Goal: Complete application form

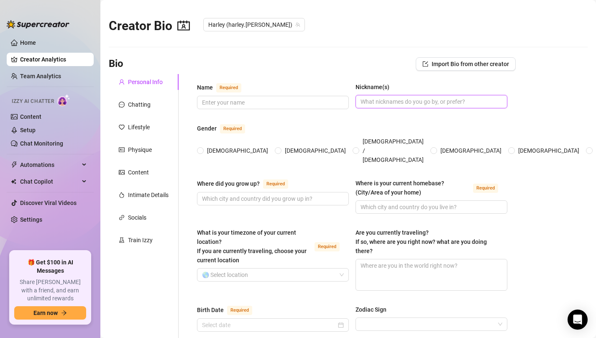
click at [386, 99] on input "Nickname(s)" at bounding box center [430, 101] width 140 height 9
paste input "[PERSON_NAME]"
click at [368, 104] on input "[PERSON_NAME]" at bounding box center [430, 101] width 140 height 9
type input "[PERSON_NAME]"
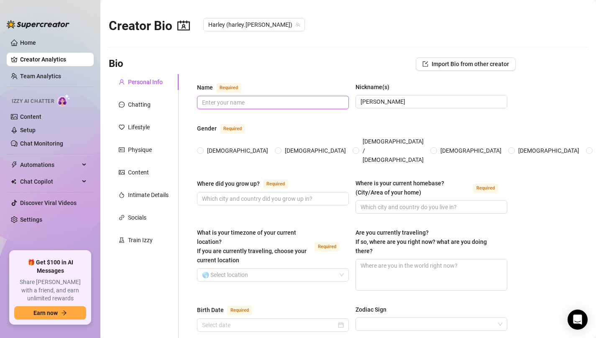
click at [245, 102] on input "Name Required" at bounding box center [272, 102] width 140 height 9
paste input "Harley"
type input "Harley"
click at [203, 147] on span at bounding box center [200, 150] width 7 height 7
click at [202, 148] on input "[DEMOGRAPHIC_DATA]" at bounding box center [200, 150] width 3 height 5
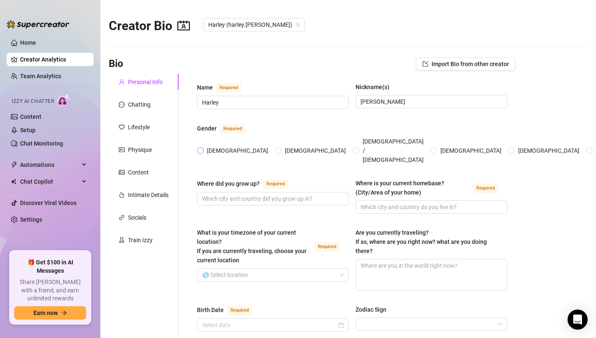
radio input "true"
click at [251, 194] on input "Where did you grow up? Required" at bounding box center [272, 198] width 140 height 9
click at [300, 194] on input "Where did you grow up? Required" at bounding box center [272, 198] width 140 height 9
paste input "[GEOGRAPHIC_DATA] [US_STATE]"
type input "[GEOGRAPHIC_DATA] [US_STATE]"
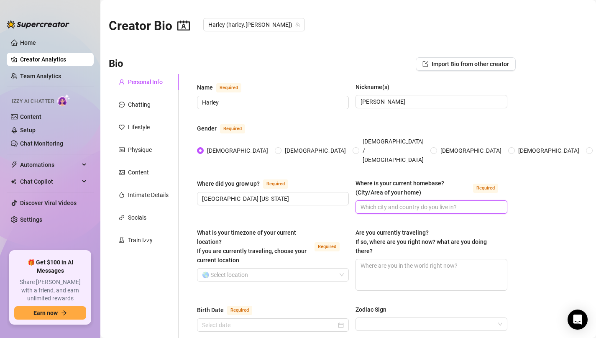
click at [383, 202] on input "Where is your current homebase? (City/Area of your home) Required" at bounding box center [430, 206] width 140 height 9
click at [371, 202] on input "Where is your current homebase? (City/Area of your home) Required" at bounding box center [430, 206] width 140 height 9
paste input "[GEOGRAPHIC_DATA] [US_STATE]"
type input "[GEOGRAPHIC_DATA] [US_STATE]"
click at [247, 268] on input "What is your timezone of your current location? If you are currently traveling,…" at bounding box center [269, 274] width 134 height 13
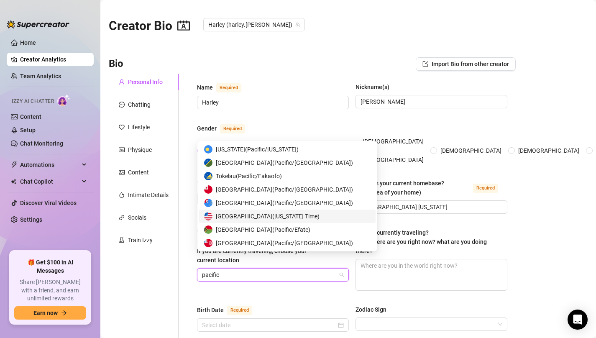
scroll to position [375, 0]
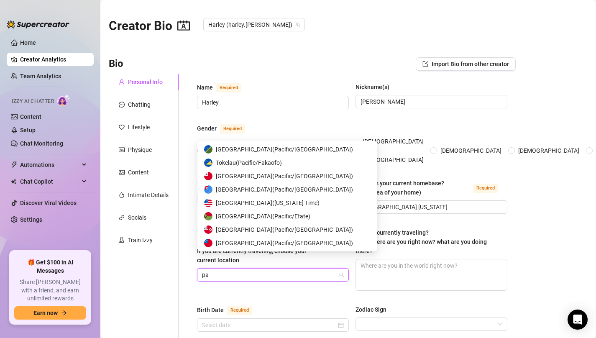
type input "p"
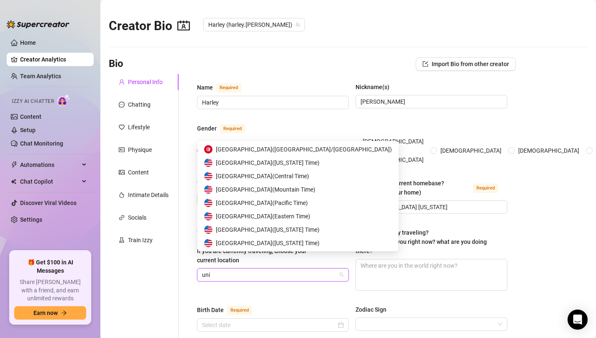
scroll to position [13, 0]
type input "united s"
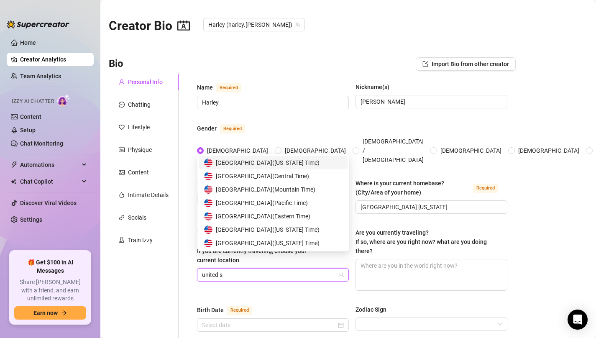
scroll to position [0, 0]
click at [281, 204] on span "United States of America ( Pacific Time )" at bounding box center [262, 202] width 92 height 9
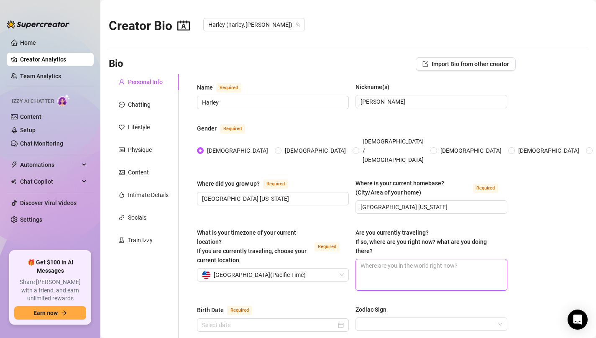
click at [397, 259] on textarea "Are you currently traveling? If so, where are you right now? what are you doing…" at bounding box center [431, 274] width 151 height 31
paste textarea "I’ll be traveling to [GEOGRAPHIC_DATA] to visit family in October, then I’ll be…"
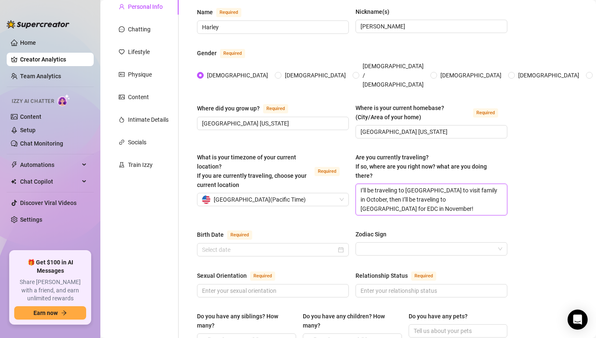
scroll to position [77, 0]
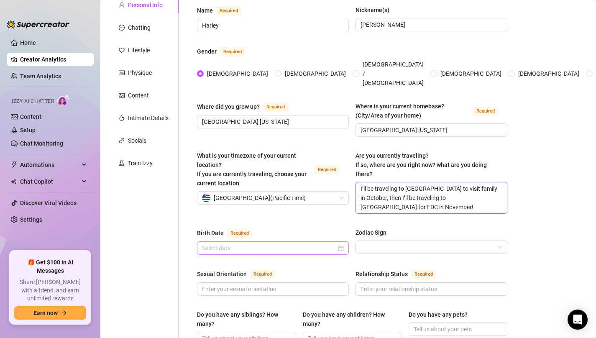
type textarea "I’ll be traveling to [GEOGRAPHIC_DATA] to visit family in October, then I’ll be…"
click at [343, 243] on div at bounding box center [273, 247] width 142 height 9
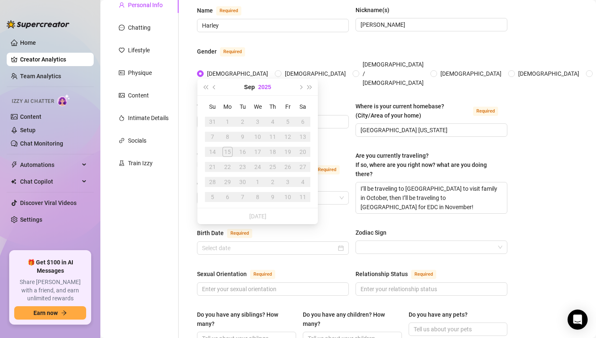
click at [262, 85] on button "2025" at bounding box center [264, 87] width 13 height 17
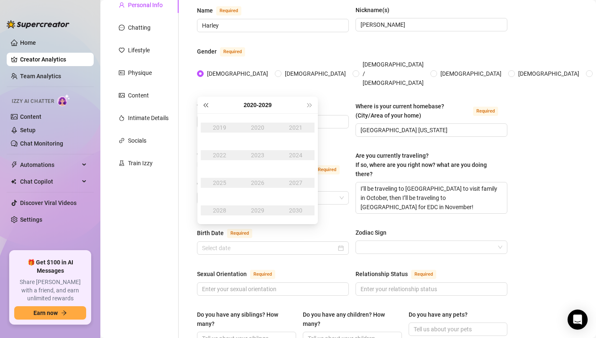
click at [204, 106] on button "Last year (Control + left)" at bounding box center [205, 105] width 9 height 17
type input "[DATE]"
click at [256, 209] on div "1999" at bounding box center [257, 210] width 25 height 10
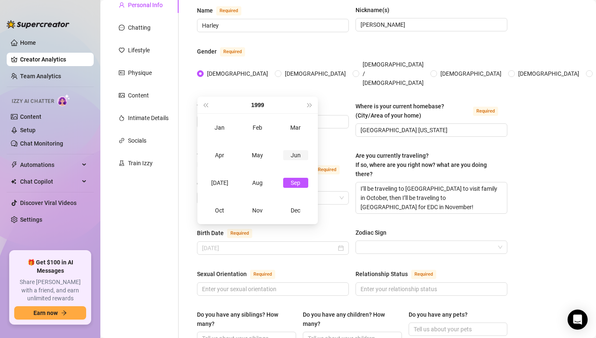
click at [292, 153] on div "Jun" at bounding box center [295, 155] width 25 height 10
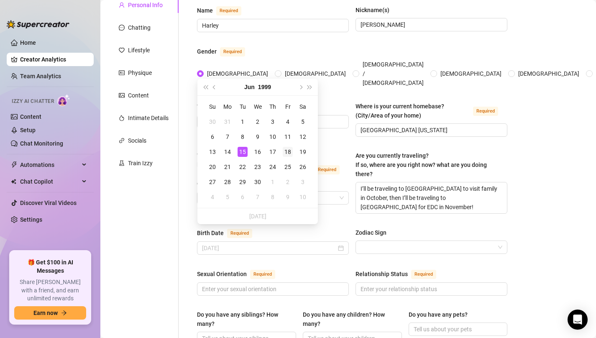
type input "[DATE]"
click at [288, 152] on div "18" at bounding box center [288, 152] width 10 height 10
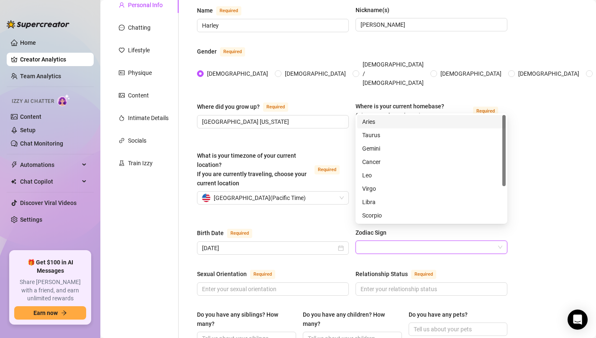
click at [409, 241] on input "Zodiac Sign" at bounding box center [427, 247] width 134 height 13
click at [385, 150] on div "Gemini" at bounding box center [431, 148] width 138 height 9
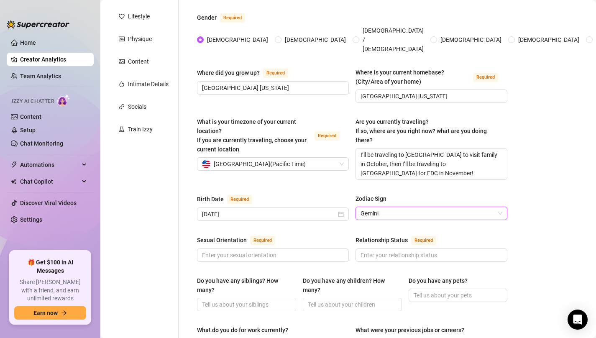
scroll to position [112, 0]
click at [294, 250] on input "Sexual Orientation Required" at bounding box center [272, 254] width 140 height 9
click at [234, 250] on input "Sexual Orientation Required" at bounding box center [272, 254] width 140 height 9
paste input "[DEMOGRAPHIC_DATA]"
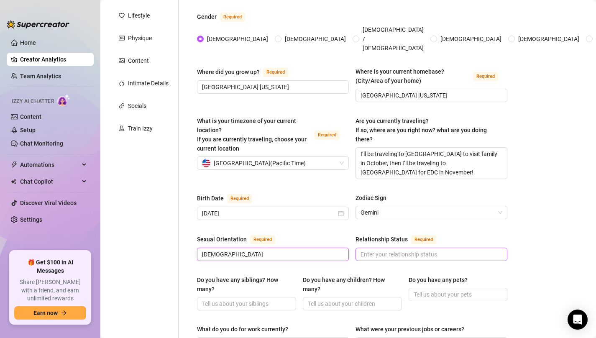
type input "[DEMOGRAPHIC_DATA]"
click at [394, 250] on input "Relationship Status Required" at bounding box center [430, 254] width 140 height 9
click at [389, 250] on input "Relationship Status Required" at bounding box center [430, 254] width 140 height 9
paste input "In a relationship! (I don’t tell my fans this, but they know I make content wit…"
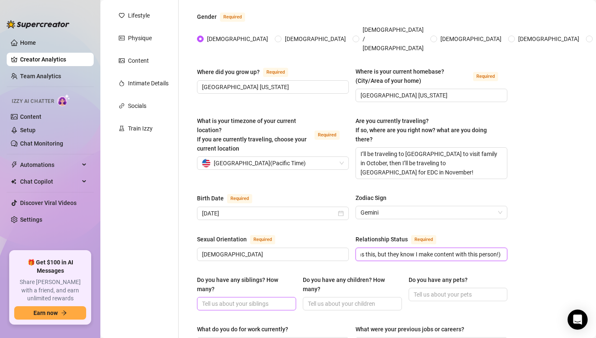
type input "In a relationship! (I don’t tell my fans this, but they know I make content wit…"
click at [431, 290] on input "Do you have any pets?" at bounding box center [457, 294] width 87 height 9
paste input "Yes!! I have a french bulldog named [PERSON_NAME] and a tuxedo cat named Gypsy!"
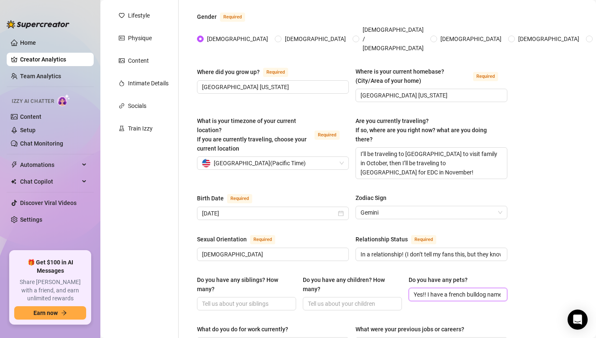
scroll to position [0, 102]
type input "Yes!! I have a french bulldog named [PERSON_NAME] and a tuxedo cat named Gypsy!"
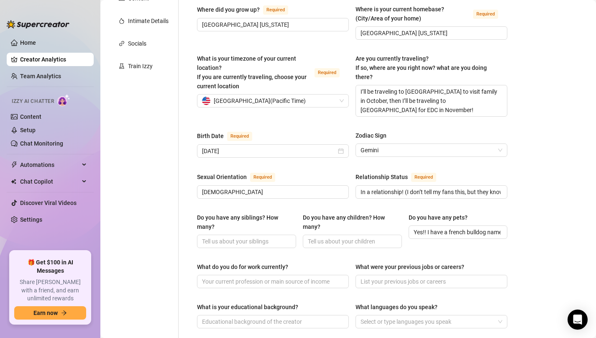
scroll to position [177, 0]
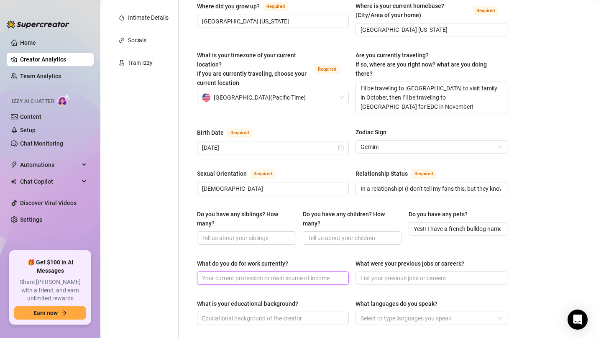
click at [246, 273] on input "What do you do for work currently?" at bounding box center [272, 277] width 140 height 9
paste input "I am a content creator! OnlyFans and Playboy are my only jobs!"
click at [300, 273] on input "I am a content creator! OnlyFans and Playboy are my only jobs!" at bounding box center [272, 277] width 140 height 9
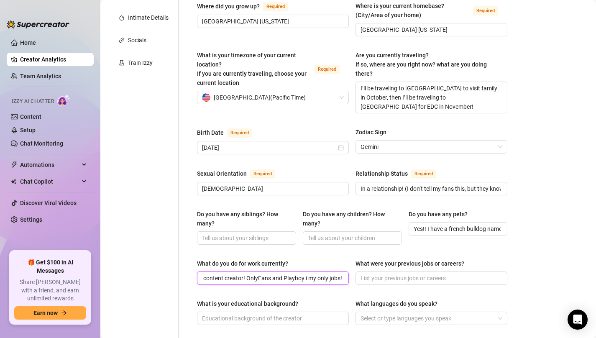
scroll to position [0, 15]
click at [341, 273] on input "I am a content creator! OnlyFans and Playboy is my only jobs!" at bounding box center [272, 277] width 140 height 9
click at [296, 273] on input "I am a content creator! OnlyFans and Playboy is my only job!" at bounding box center [272, 277] width 140 height 9
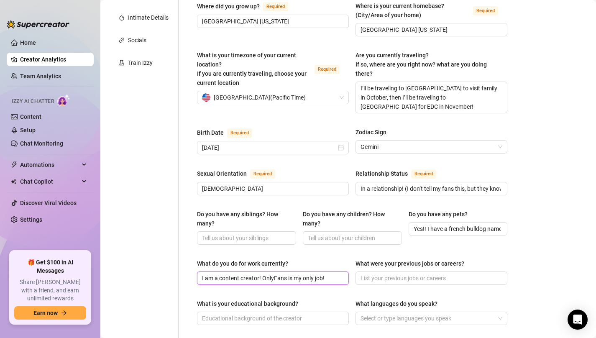
type input "I am a content creator! OnlyFans is my only job!"
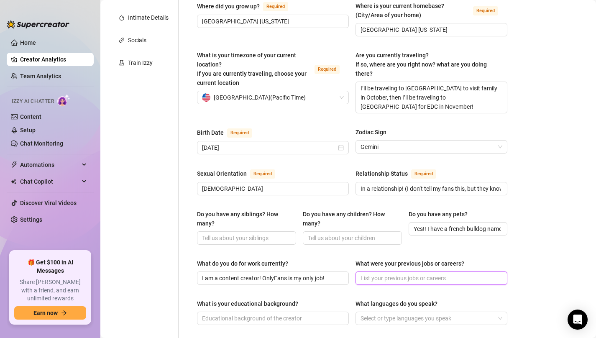
click at [384, 273] on input "What were your previous jobs or careers?" at bounding box center [430, 277] width 140 height 9
paste input "I used to do housekeeping, waitressing, and stripping!"
type input "I used to do housekeeping, waitressing, and stripping!"
click at [256, 314] on input "What is your educational background?" at bounding box center [272, 318] width 140 height 9
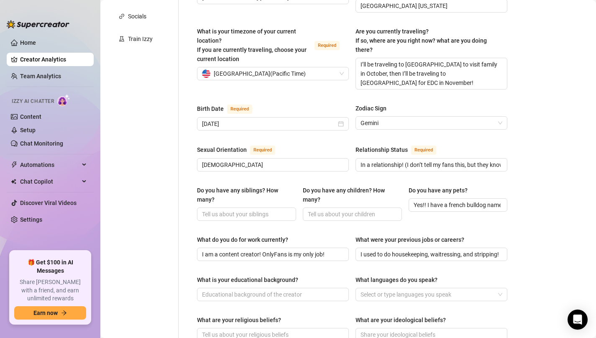
scroll to position [223, 0]
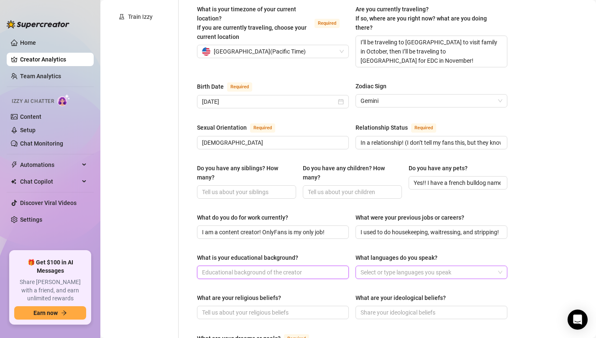
click at [387, 266] on div at bounding box center [427, 272] width 140 height 12
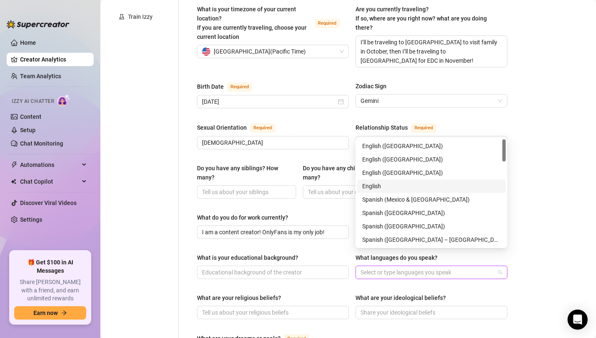
click at [383, 186] on div "English" at bounding box center [431, 185] width 138 height 9
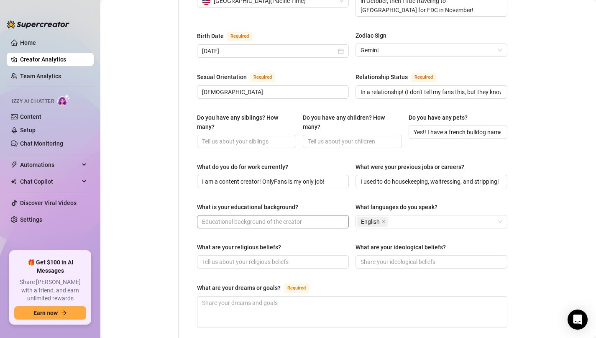
scroll to position [296, 0]
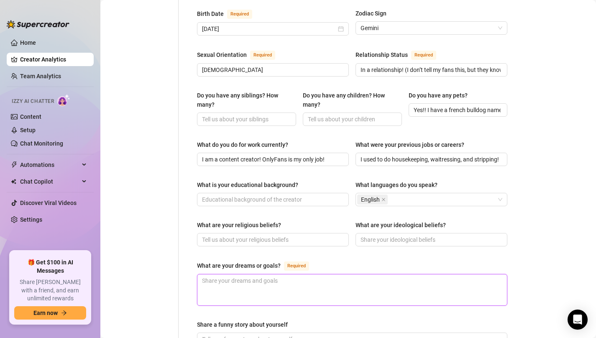
click at [247, 274] on textarea "What are your dreams or goals? Required" at bounding box center [351, 289] width 309 height 31
paste textarea "I want to one day own a business selling crystals and gemstones!"
type textarea "I want to one day own a business selling crystals and gemstones!"
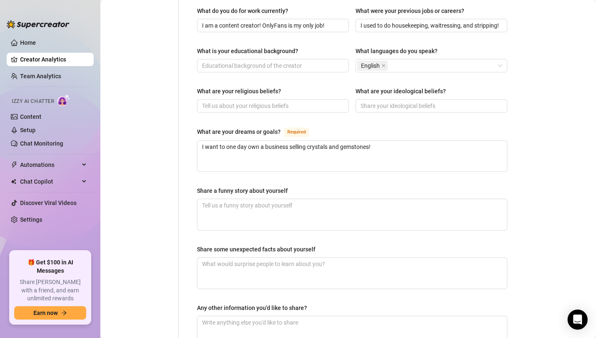
scroll to position [431, 0]
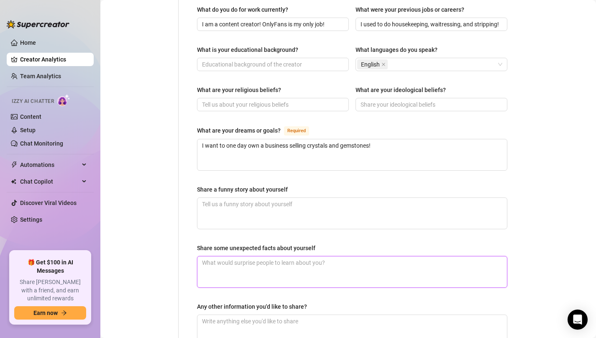
click at [350, 256] on textarea "Share some unexpected facts about yourself" at bounding box center [351, 271] width 309 height 31
paste textarea "I am really fascinated with NDE’s and quantum physics/mechanics, metaphysics an…"
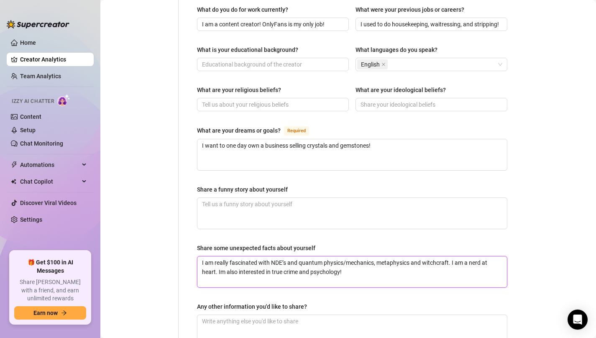
type textarea "I am really fascinated with NDE’s and quantum physics/mechanics, metaphysics an…"
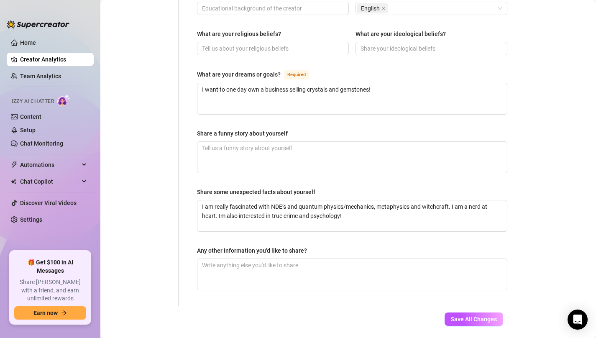
scroll to position [498, 0]
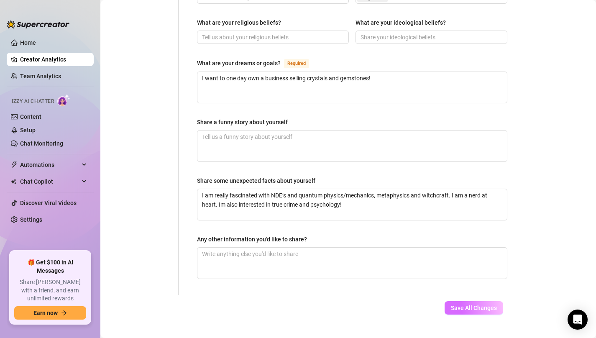
click at [478, 304] on span "Save All Changes" at bounding box center [474, 307] width 46 height 7
type input "[GEOGRAPHIC_DATA] [US_STATE]"
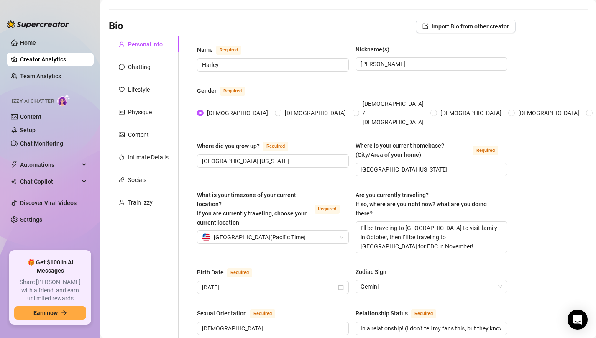
scroll to position [32, 0]
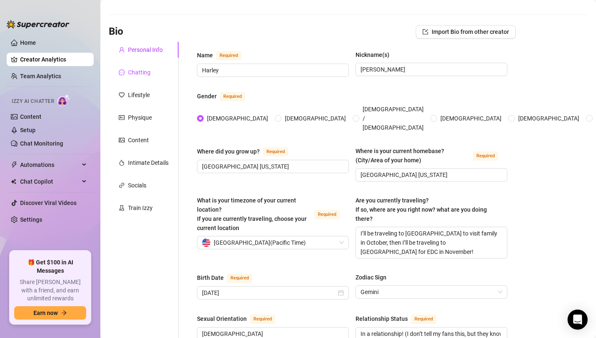
click at [136, 74] on div "Chatting" at bounding box center [139, 72] width 23 height 9
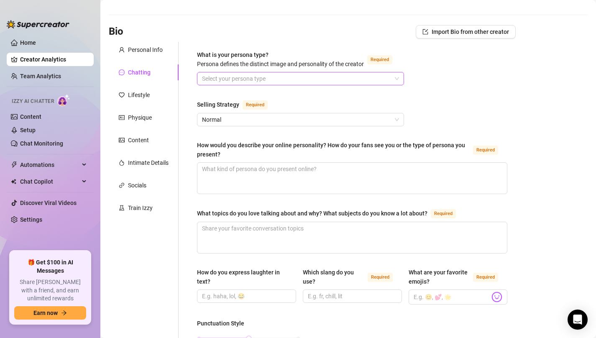
click at [263, 79] on input "What is your persona type? [PERSON_NAME] defines the distinct image and persona…" at bounding box center [296, 78] width 189 height 13
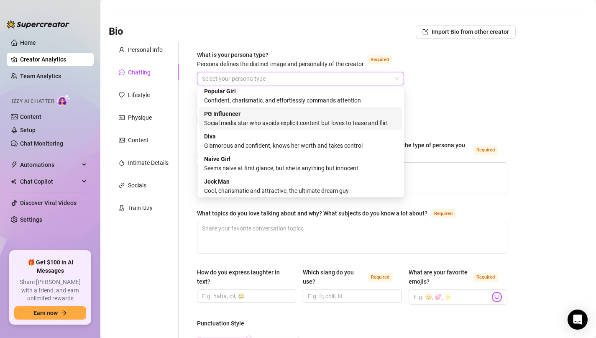
scroll to position [28, 0]
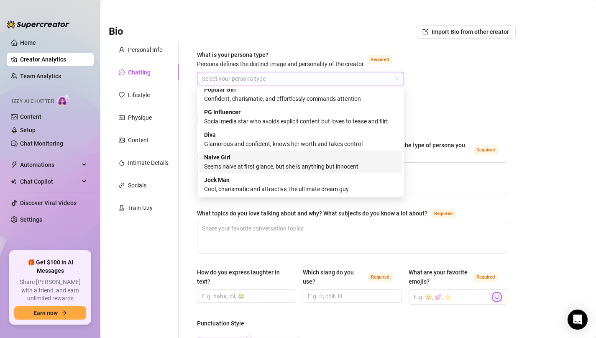
click at [357, 155] on div "Naive Girl Seems naive at first glance, but she is anything but innocent" at bounding box center [300, 162] width 193 height 18
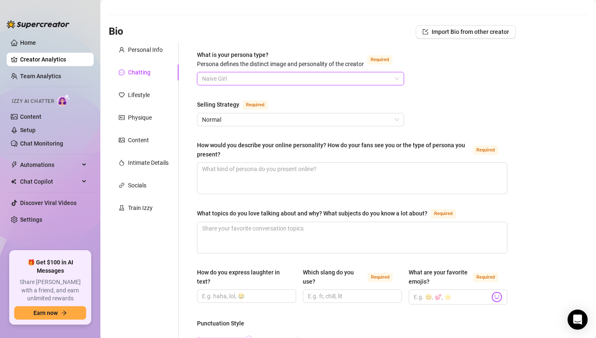
click at [330, 77] on span "Naive Girl" at bounding box center [300, 78] width 197 height 13
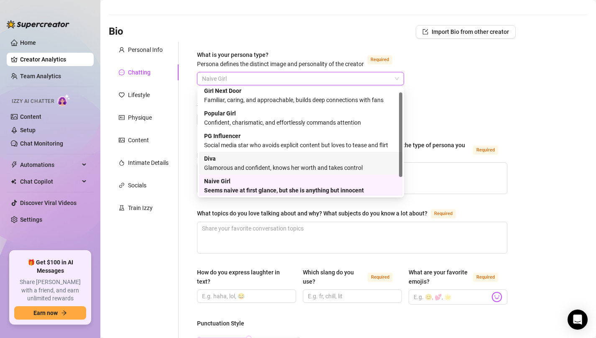
scroll to position [0, 0]
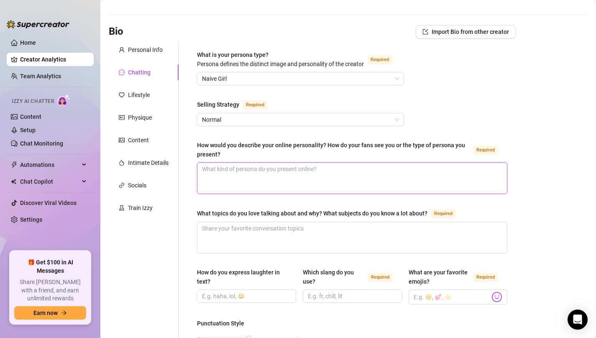
click at [238, 173] on textarea "How would you describe your online personality? How do your fans see you or the…" at bounding box center [351, 178] width 309 height 31
paste textarea "I’d say I have an alternative girlfriend type of style, kind of goth/edgy."
type textarea "I’d say I have an alternative girlfriend type of style, kind of goth/edgy."
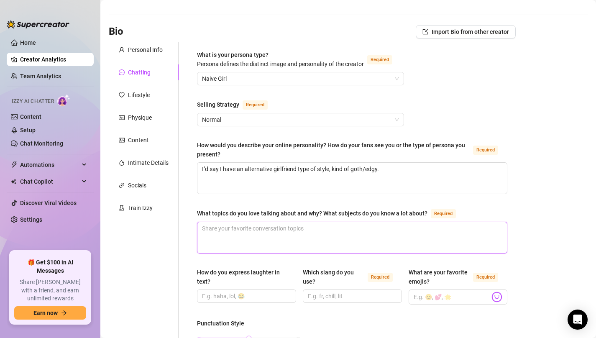
click at [265, 235] on textarea "What topics do you love talking about and why? What subjects do you know a lot …" at bounding box center [351, 237] width 309 height 31
paste textarea "I love chatting about shows I’ve watched or anything interesting I’ve read onli…"
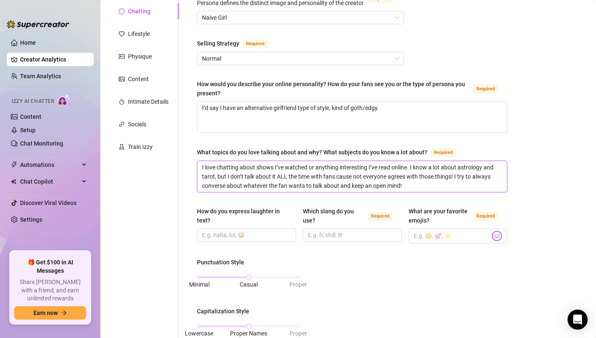
scroll to position [110, 0]
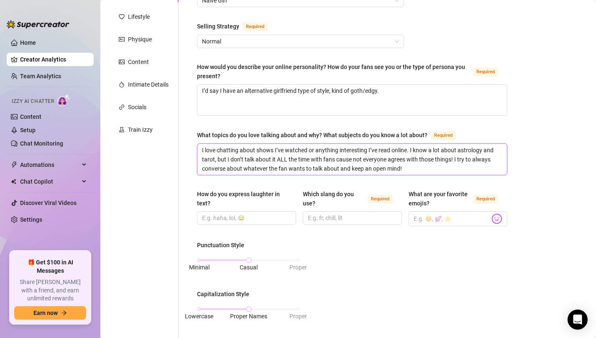
type textarea "I love chatting about shows I’ve watched or anything interesting I’ve read onli…"
click at [228, 217] on input "How do you express laughter in text?" at bounding box center [245, 217] width 87 height 9
paste input "“Hahaha” “😂” “🤣😭”"
type input "“Hahaha” “😂” “🤣😭”"
click at [325, 217] on input "Which slang do you use? Required" at bounding box center [351, 217] width 87 height 9
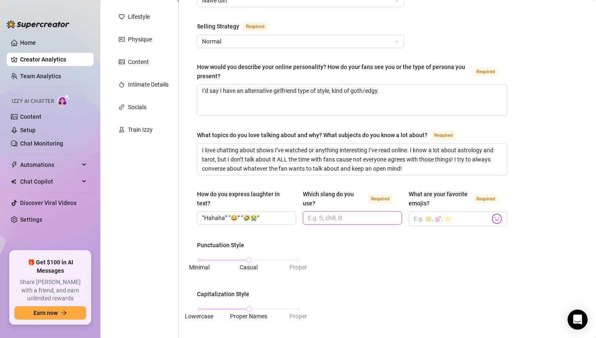
paste input "Hella, Chill, Lit, Dope, Fr, Wyd, Hbu, Btw, Rn"
type input "Hella, Chill, Lit, Dope, Fr, Wyd, Hbu, Btw, Rn"
click at [436, 217] on input "What are your favorite emojis? Required" at bounding box center [452, 218] width 77 height 11
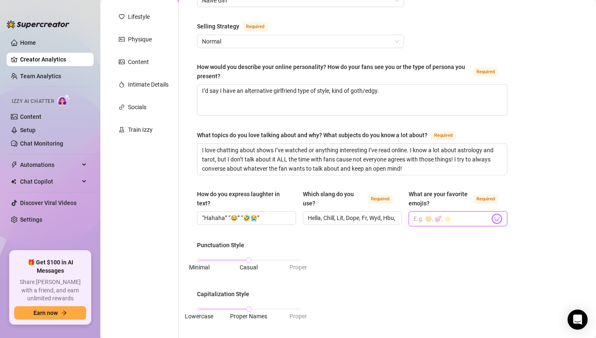
paste input "🥰🤩🫣"
type input "🥰🤩🫣"
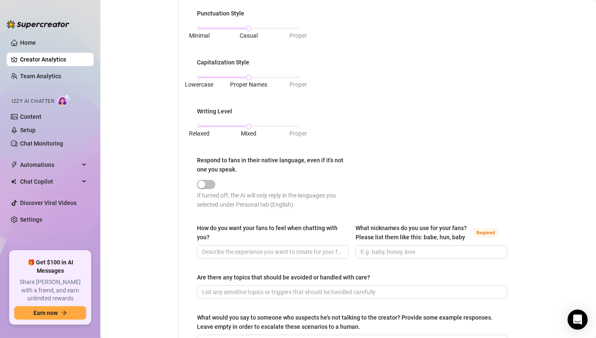
scroll to position [369, 0]
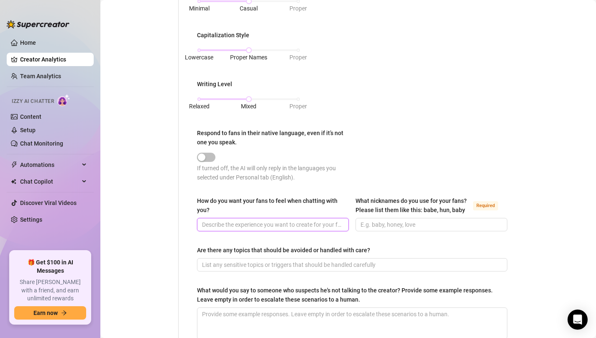
click at [294, 224] on input "How do you want your fans to feel when chatting with you?" at bounding box center [272, 224] width 140 height 9
paste input "I want them to feel safe first and foremost but I want to be enticing, exciting…"
type input "I want them to feel safe first and foremost but I want to be enticing, exciting…"
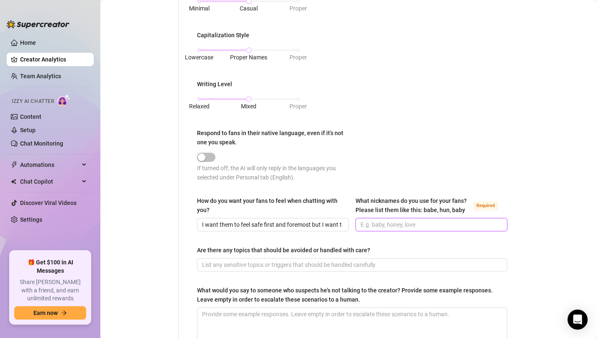
click at [401, 223] on input "What nicknames do you use for your fans? Please list them like this: babe, hun,…" at bounding box center [430, 224] width 140 height 9
paste input "Baby, Babe, Love (Daddy if they like that)"
type input "Baby, Babe, Love (Daddy if they like that)"
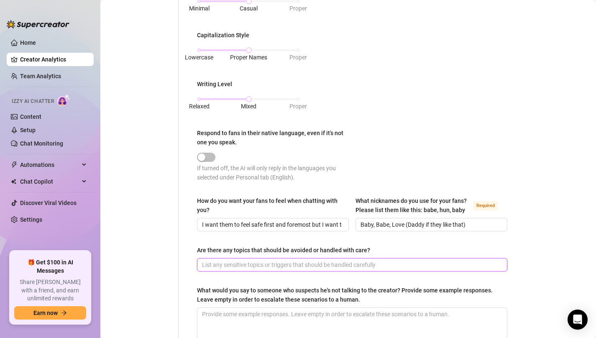
click at [343, 264] on input "Are there any topics that should be avoided or handled with care?" at bounding box center [351, 264] width 299 height 9
click at [321, 263] on input "Are there any topics that should be avoided or handled with care?" at bounding box center [351, 264] width 299 height 9
paste input "Anyone talking about “dating, or meeting up” I’m very clear to my fans that I d…"
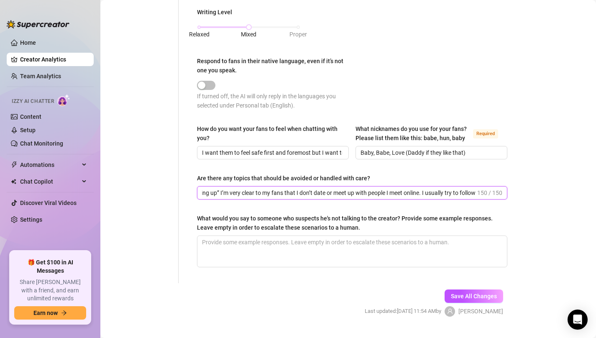
scroll to position [442, 0]
type input "Anyone talking about “dating, or meeting up” I’m very clear to my fans that I d…"
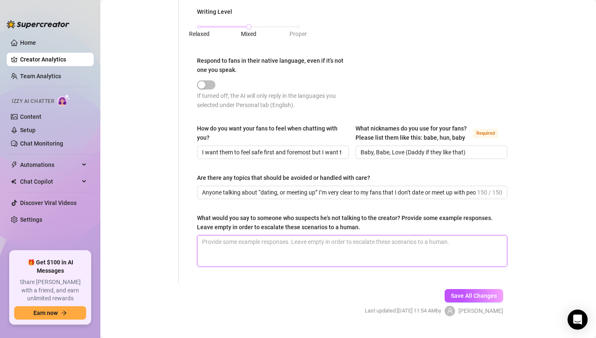
click at [241, 243] on textarea "What would you say to someone who suspects he's not talking to the creator? Pro…" at bounding box center [351, 250] width 309 height 31
type textarea "B"
type textarea "Be"
type textarea "Beb"
type textarea "Bebe"
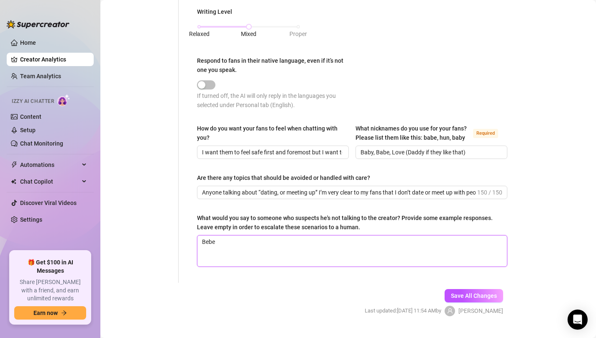
type textarea "Beb"
type textarea "Be"
type textarea "B"
type textarea """
type textarea ""B"
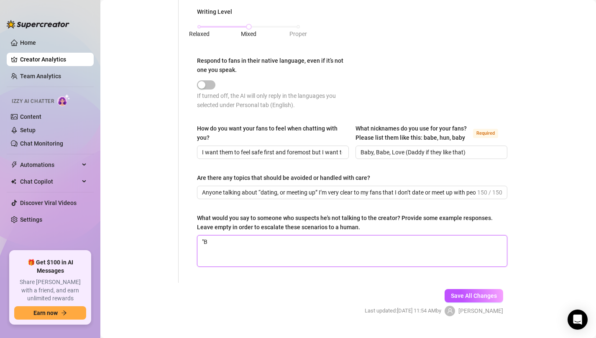
type textarea ""Ba"
type textarea ""Bab"
type textarea ""Babe"
type textarea ""Babe,"
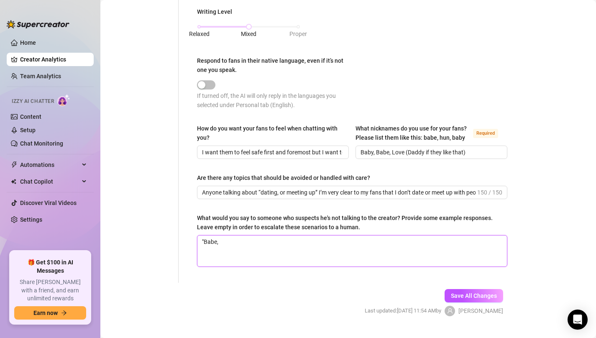
type textarea ""Babe, y"
type textarea ""Babe, yo"
type textarea ""Babe, you"
type textarea ""Babe, you th"
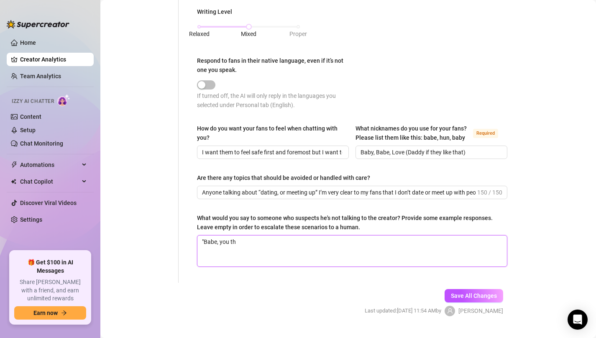
type textarea ""Babe, you thi"
type textarea ""Babe, you thin"
type textarea ""Babe, you think"
type textarea ""Babe, you think i"
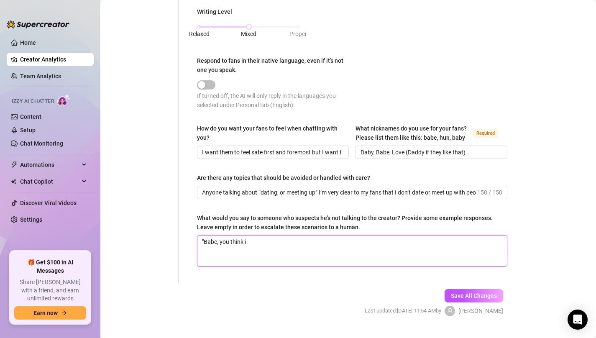
type textarea ""Babe, you think I"
type textarea ""Babe, you think I w"
type textarea ""Babe, you think I wo"
type textarea ""Babe, you think I wou"
type textarea ""Babe, you think I woul"
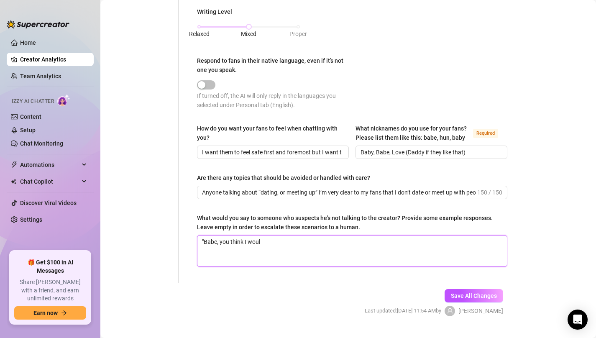
type textarea ""Babe, you think I would"
type textarea ""Babe, you think I would t"
type textarea ""Babe, you think I would tr"
type textarea ""Babe, you think I would tru"
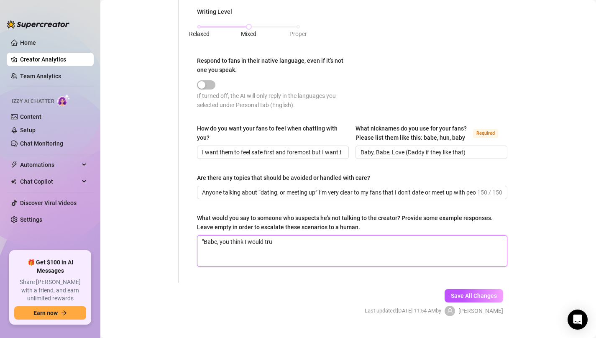
type textarea ""Babe, you think I would trus"
type textarea ""Babe, you think I would trust"
type textarea ""Babe, you think I would trust a"
type textarea ""Babe, you think I would trust an"
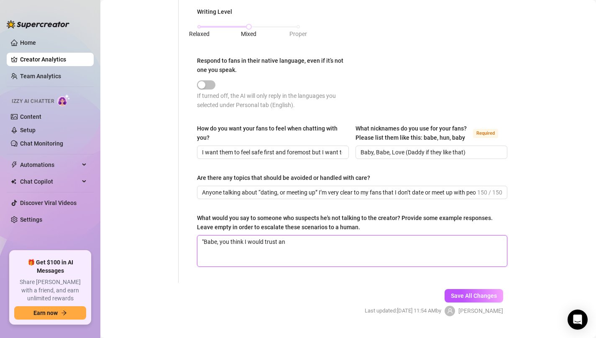
type textarea ""Babe, you think I would trust any"
type textarea ""Babe, you think I would trust anyo"
type textarea ""Babe, you think I would trust anyon"
type textarea ""Babe, you think I would trust anyone"
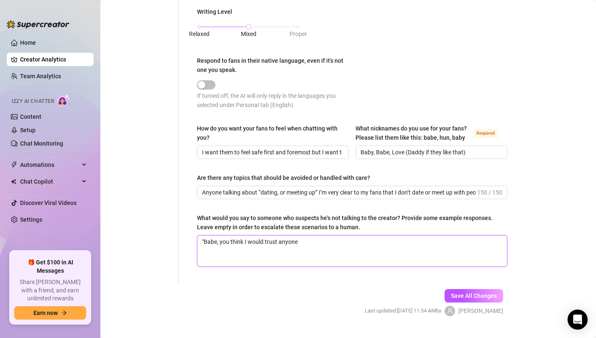
type textarea ""Babe, you think I would trust anyone e"
type textarea ""Babe, you think I would trust anyone el"
type textarea ""Babe, you think I would trust anyone els"
type textarea ""Babe, you think I would trust anyone else"
type textarea ""Babe, you think I would trust anyone else w"
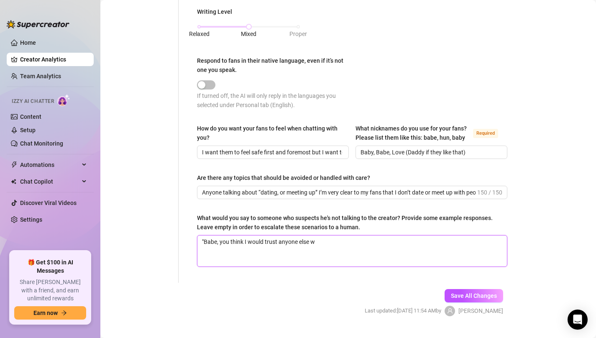
type textarea ""Babe, you think I would trust anyone else wi"
type textarea ""Babe, you think I would trust anyone else wit"
type textarea ""Babe, you think I would trust anyone else with"
type textarea ""Babe, you think I would trust anyone else with m"
type textarea ""Babe, you think I would trust anyone else with my"
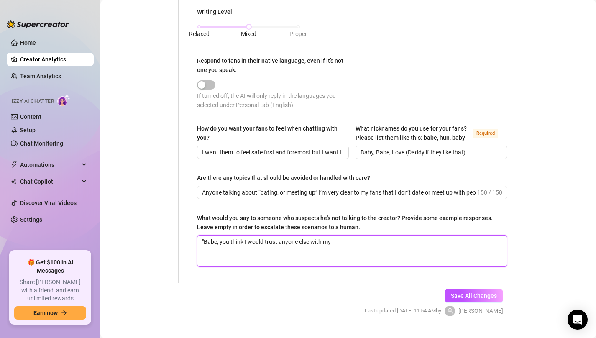
type textarea ""Babe, you think I would trust anyone else with my l"
type textarea ""Babe, you think I would trust anyone else with my lo"
type textarea ""Babe, you think I would trust anyone else with my log"
type textarea ""Babe, you think I would trust anyone else with my logi"
type textarea ""Babe, you think I would trust anyone else with my login"
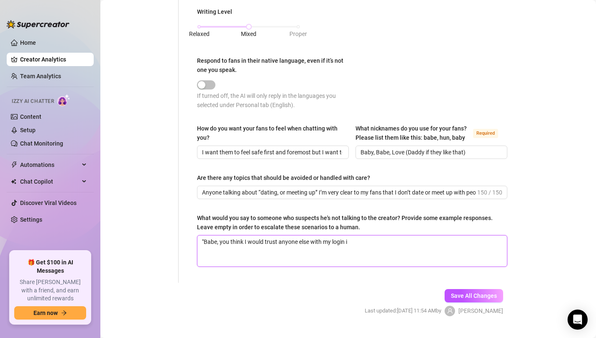
type textarea ""Babe, you think I would trust anyone else with my login in"
type textarea ""Babe, you think I would trust anyone else with my login inf"
type textarea ""Babe, you think I would trust anyone else with my login info"
type textarea ""Babe, you think I would trust anyone else with my login infor"
type textarea ""Babe, you think I would trust anyone else with my login infor,"
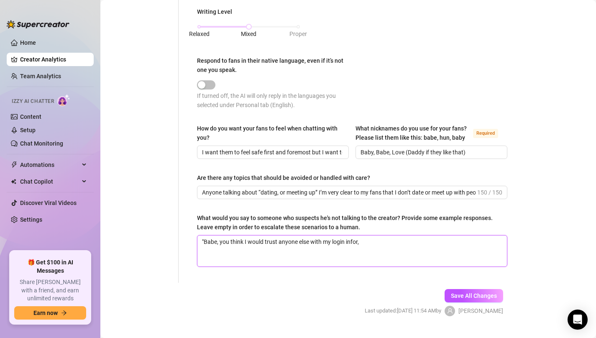
type textarea ""Babe, you think I would trust anyone else with my login infor,a"
type textarea ""Babe, you think I would trust anyone else with my login infor,ati"
type textarea ""Babe, you think I would trust anyone else with my login infor,atio"
type textarea ""Babe, you think I would trust anyone else with my login infor,ation"
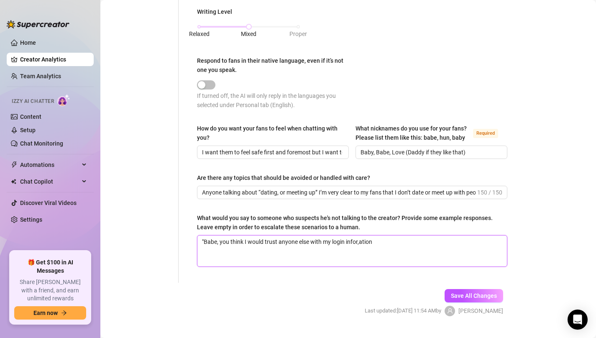
type textarea ""Babe, you think I would trust anyone else with my login infor,ation"
type textarea ""Babe, you think I would trust anyone else with my login infor,atio"
type textarea ""Babe, you think I would trust anyone else with my login infor,ati"
type textarea ""Babe, you think I would trust anyone else with my login infor,at"
type textarea ""Babe, you think I would trust anyone else with my login infor,a"
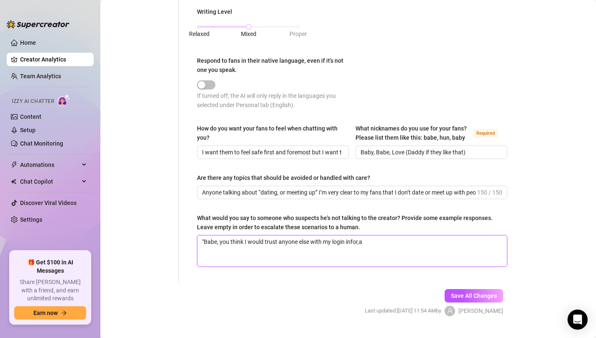
type textarea ""Babe, you think I would trust anyone else with my login infor,"
type textarea ""Babe, you think I would trust anyone else with my login infor"
type textarea ""Babe, you think I would trust anyone else with my login inform"
type textarea ""Babe, you think I would trust anyone else with my login informa"
type textarea ""Babe, you think I would trust anyone else with my login informat"
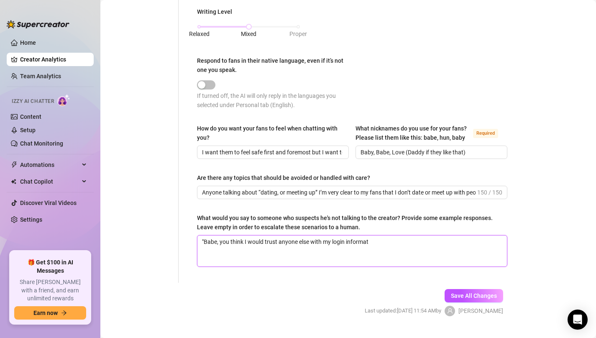
type textarea ""Babe, you think I would trust anyone else with my login informati"
type textarea ""Babe, you think I would trust anyone else with my login informatio"
type textarea ""Babe, you think I would trust anyone else with my login information"
click at [468, 296] on span "Save All Changes" at bounding box center [474, 295] width 46 height 7
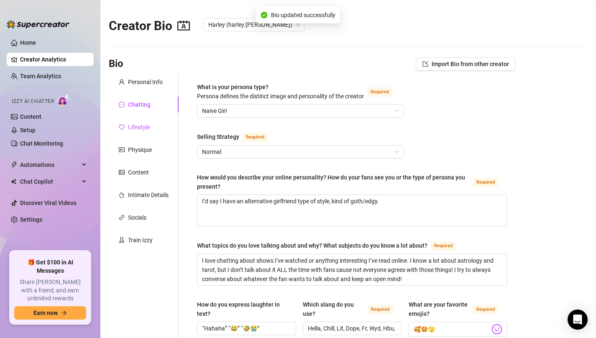
click at [137, 127] on div "Lifestyle" at bounding box center [139, 127] width 22 height 9
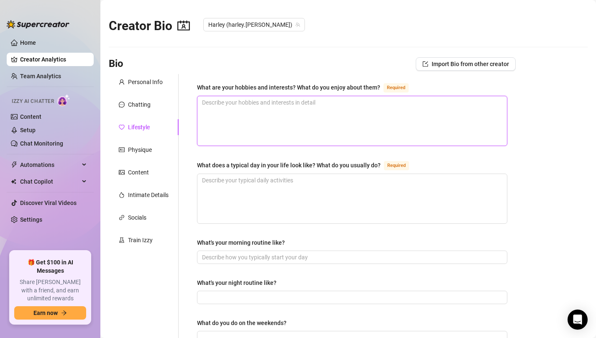
click at [251, 110] on textarea "What are your hobbies and interests? What do you enjoy about them? Required" at bounding box center [351, 120] width 309 height 49
paste textarea "I love spending time outside, hiking, and going to the gym. I love being in nat…"
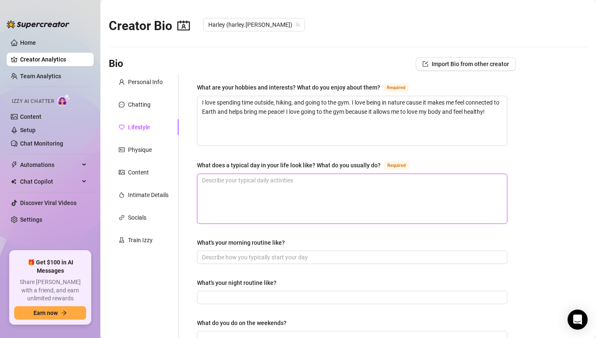
click at [255, 185] on textarea "What does a typical day in your life look like? What do you usually do? Required" at bounding box center [351, 198] width 309 height 49
click at [251, 183] on textarea "What does a typical day in your life look like? What do you usually do? Required" at bounding box center [351, 198] width 309 height 49
paste textarea "If I’m not making content or working on scheduling I like to chill at home, wat…"
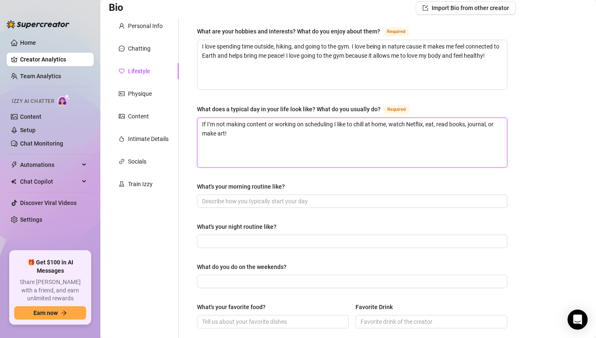
scroll to position [59, 0]
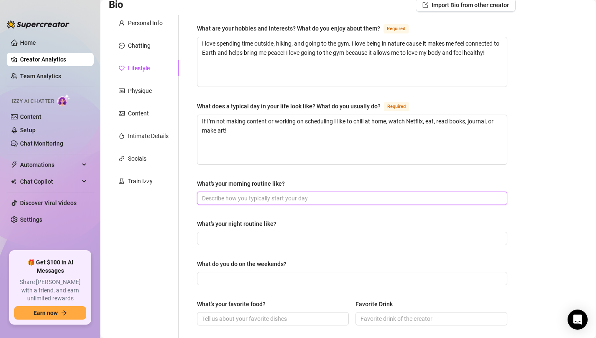
click at [225, 196] on input "What's your morning routine like?" at bounding box center [351, 198] width 299 height 9
paste input "I usually get up and go to the gym on weekdays, then eat, shower, get ready and…"
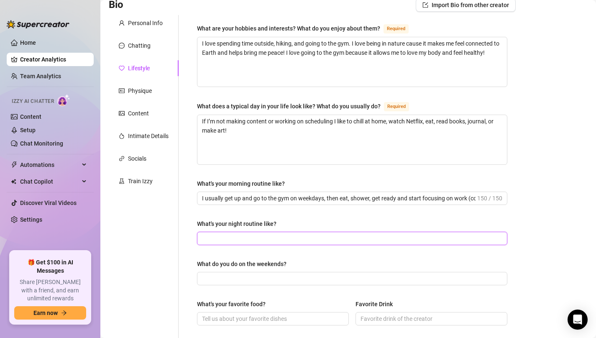
click at [248, 237] on input "What's your night routine like?" at bounding box center [351, 238] width 299 height 9
paste input "I usually stay up until around midnight or so take my make up off, get naked an…"
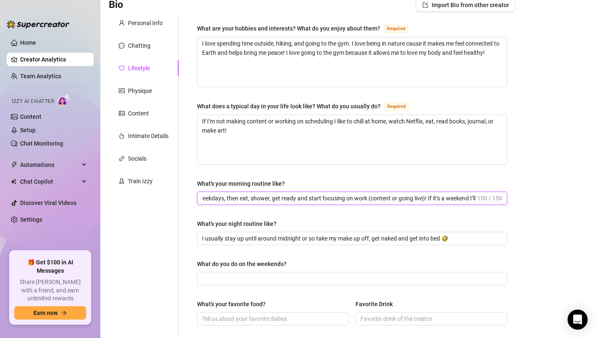
scroll to position [0, 102]
drag, startPoint x: 427, startPoint y: 199, endPoint x: 482, endPoint y: 195, distance: 55.3
click at [482, 195] on span "I usually get up and go to the gym on weekdays, then eat, shower, get ready and…" at bounding box center [352, 198] width 310 height 13
click at [430, 197] on input "I usually get up and go to the gym on weekdays, then eat, shower, get ready and…" at bounding box center [338, 198] width 273 height 9
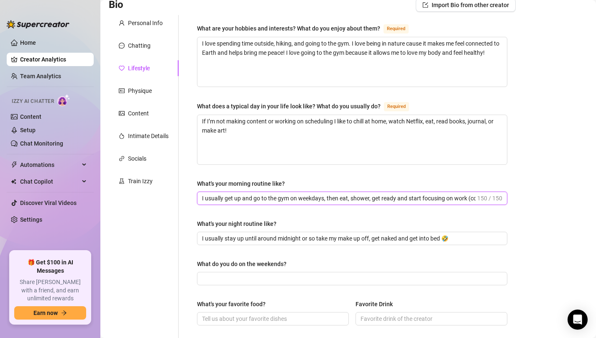
scroll to position [0, 101]
drag, startPoint x: 427, startPoint y: 197, endPoint x: 601, endPoint y: 107, distance: 195.8
click at [596, 107] on html "Home Creator Analytics Team Analytics Izzy AI Chatter Content Setup Chat Monito…" at bounding box center [298, 169] width 596 height 338
click at [438, 194] on input "I usually get up and go to the gym on weekdays, then eat, shower, get ready and…" at bounding box center [338, 198] width 273 height 9
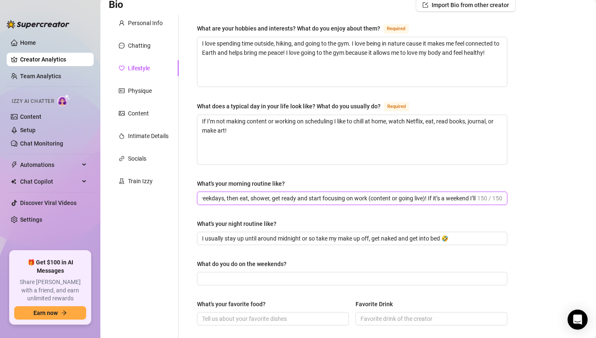
drag, startPoint x: 427, startPoint y: 198, endPoint x: 506, endPoint y: 197, distance: 79.0
click at [506, 197] on span "I usually get up and go to the gym on weekdays, then eat, shower, get ready and…" at bounding box center [352, 198] width 310 height 13
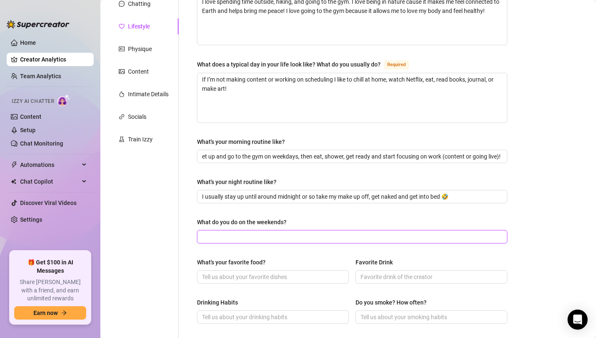
scroll to position [0, 0]
click at [417, 239] on input "What do you do on the weekends?" at bounding box center [351, 236] width 299 height 9
click at [250, 236] on input "What do you do on the weekends?" at bounding box center [351, 236] width 299 height 9
paste input "I sometimes go clubbing or raving, but if I’m not doing that I’m finding a good…"
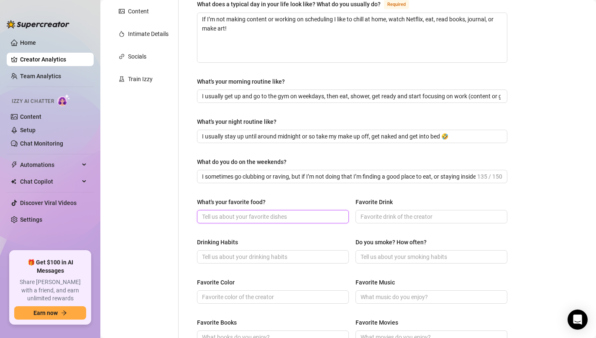
click at [226, 216] on input "What's your favorite food?" at bounding box center [272, 216] width 140 height 9
paste input "I love Japanese food, sushi, yakisoba, ramen!"
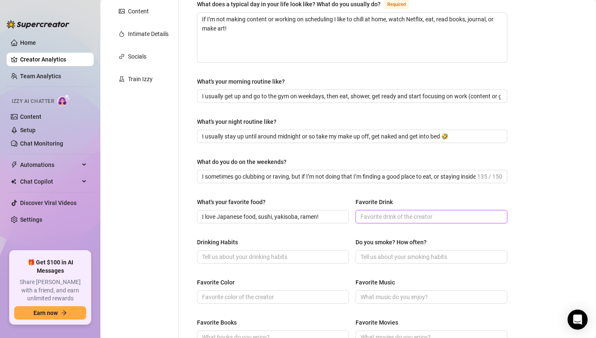
click at [378, 215] on input "Favorite Drink" at bounding box center [430, 216] width 140 height 9
paste input "[PERSON_NAME]!!!"
click at [233, 255] on input "Drinking Habits" at bounding box center [272, 256] width 140 height 9
paste input "I definitely drink occasionally, mainly on weekends but I take breaks."
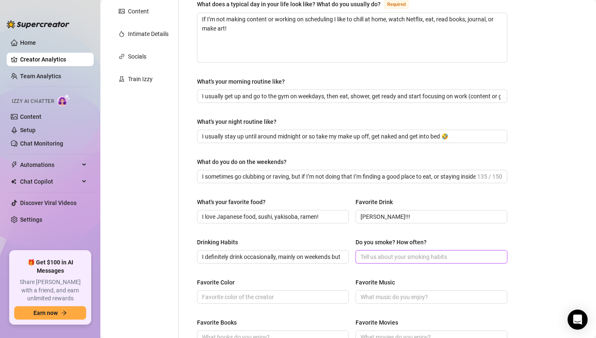
click at [369, 255] on input "Do you smoke? How often?" at bounding box center [430, 256] width 140 height 9
paste input "I only vape occasionally, I can’t smoke weed cause it makes me anxious."
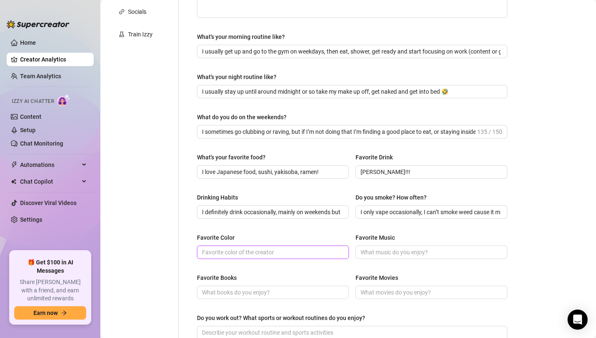
click at [242, 249] on input "Favorite Color" at bounding box center [272, 252] width 140 height 9
paste input "Purple"
click at [373, 251] on input "Favorite Music" at bounding box center [430, 252] width 140 height 9
paste input "I love punk music and EDM"
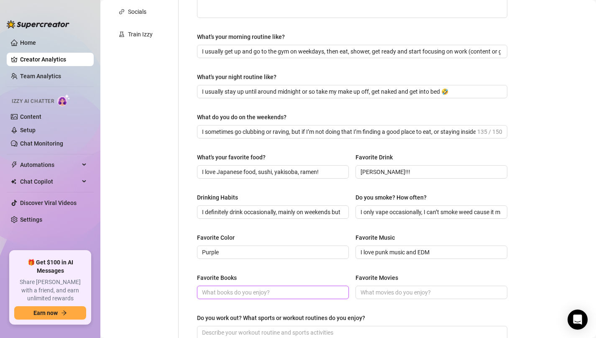
click at [230, 291] on input "Favorite Books" at bounding box center [272, 292] width 140 height 9
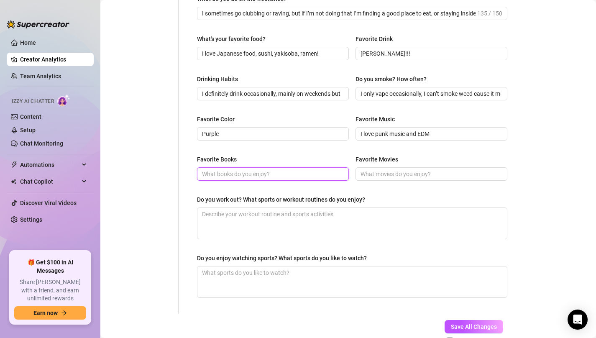
scroll to position [327, 0]
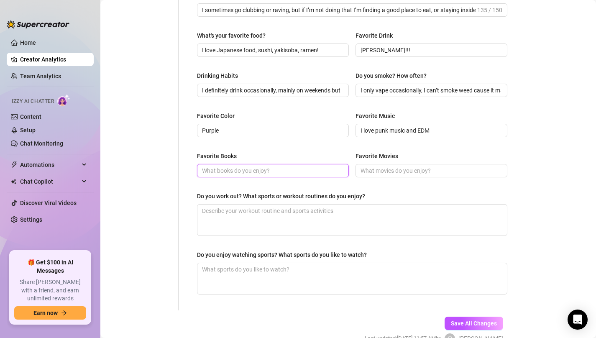
paste input "I loved the ACOTAR Series and Fourth Wing"
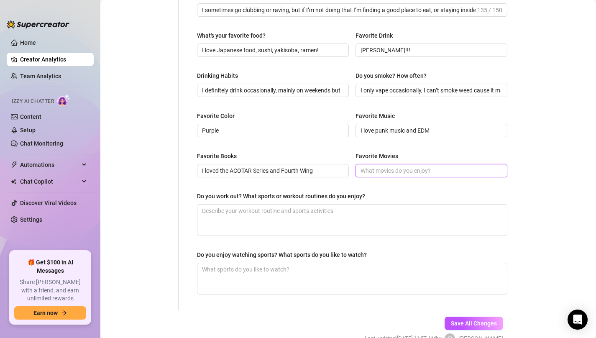
click at [378, 171] on input "Favorite Movies" at bounding box center [430, 170] width 140 height 9
paste input "Interstellar, Dinner in [GEOGRAPHIC_DATA], [MEDICAL_DATA] Fiction, Top Gun"
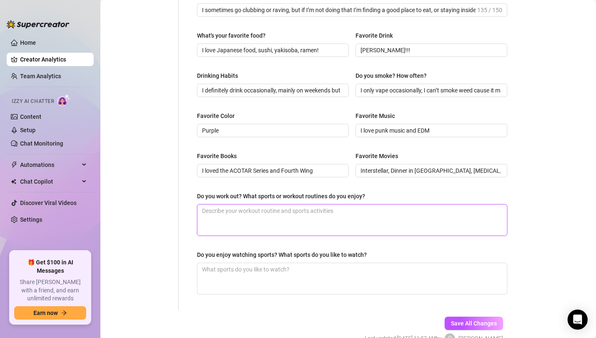
click at [240, 215] on textarea "Do you work out? What sports or workout routines do you enjoy?" at bounding box center [351, 219] width 309 height 31
paste textarea "I workout, usually just at the gym doing calisthenics."
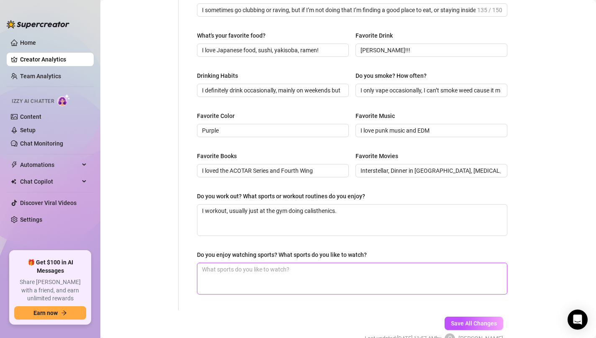
click at [239, 272] on textarea "Do you enjoy watching sports? What sports do you like to watch?" at bounding box center [351, 278] width 309 height 31
paste textarea "Yes, I watch football!"
click at [465, 323] on span "Save All Changes" at bounding box center [474, 323] width 46 height 7
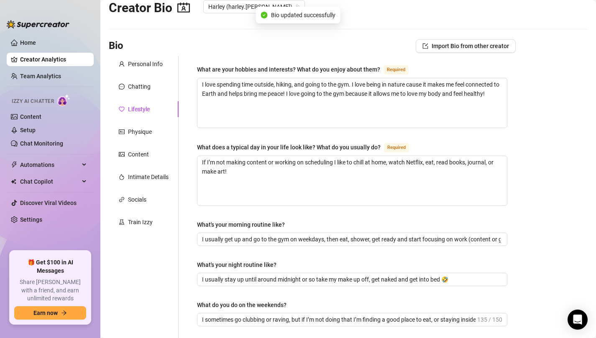
scroll to position [17, 0]
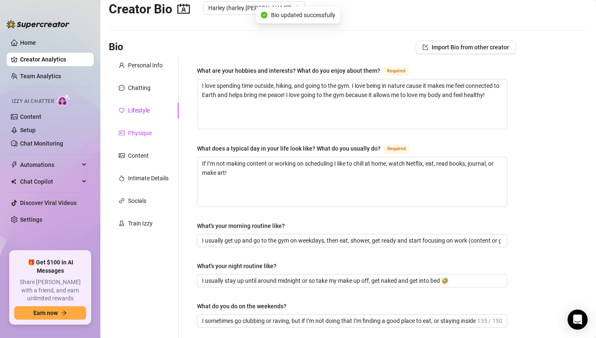
click at [133, 130] on div "Physique" at bounding box center [140, 132] width 24 height 9
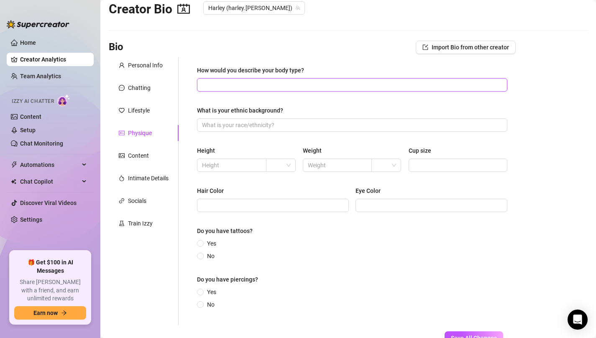
click at [236, 87] on input "How would you describe your body type?" at bounding box center [351, 84] width 299 height 9
paste input "Petite"
click at [239, 124] on input "What is your ethnic background?" at bounding box center [351, 124] width 299 height 9
paste input "White (Italian, Irish, German)"
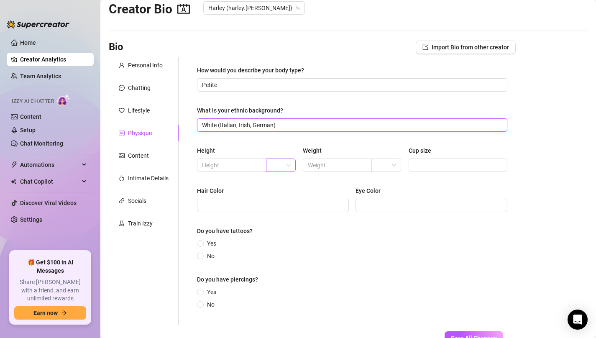
click at [286, 162] on span at bounding box center [281, 165] width 20 height 13
click at [275, 195] on div "ft" at bounding box center [281, 195] width 16 height 9
click at [220, 166] on input "text" at bounding box center [231, 165] width 58 height 9
click at [219, 166] on input "5" at bounding box center [231, 165] width 58 height 9
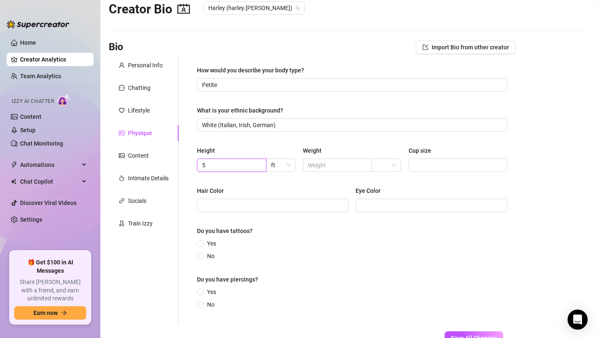
paste input "’2"
click at [445, 166] on input "Cup size" at bounding box center [457, 165] width 87 height 9
paste input "B32"
click at [278, 203] on input "Hair Color" at bounding box center [272, 205] width 140 height 9
click at [231, 208] on input "Hair Color" at bounding box center [272, 205] width 140 height 9
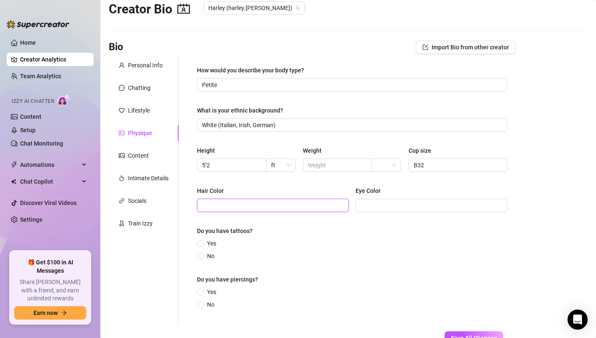
paste input "It’s naturally brown, but I change it a lot. It’s half blonde half black right …"
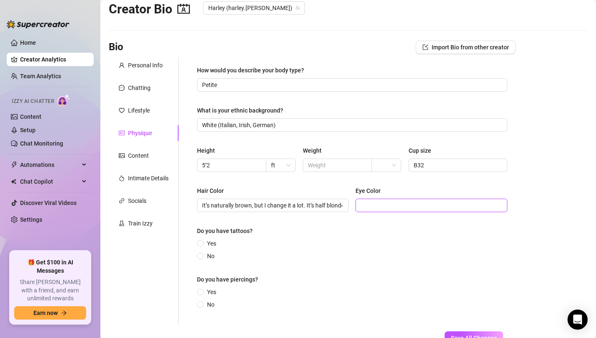
click at [369, 203] on input "Eye Color" at bounding box center [430, 205] width 140 height 9
paste input "Blue!"
click at [200, 243] on input "Yes" at bounding box center [200, 243] width 3 height 5
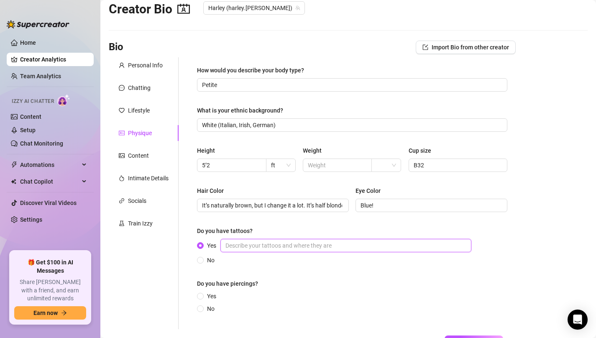
click at [252, 244] on input "Yes" at bounding box center [345, 245] width 251 height 13
paste input "Yes I have lots, about 17 tattoos, my favorite one is my back tattoo of fairy w…"
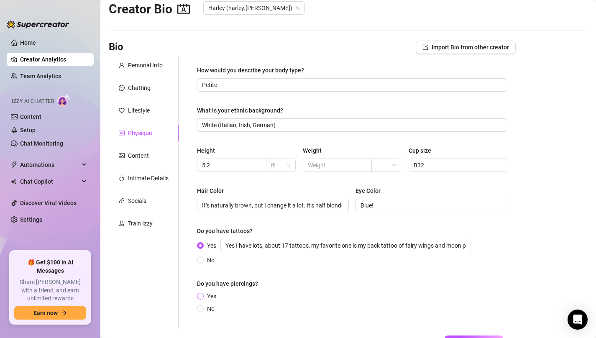
click at [199, 294] on span at bounding box center [200, 296] width 7 height 7
click at [199, 294] on input "Yes" at bounding box center [200, 296] width 3 height 5
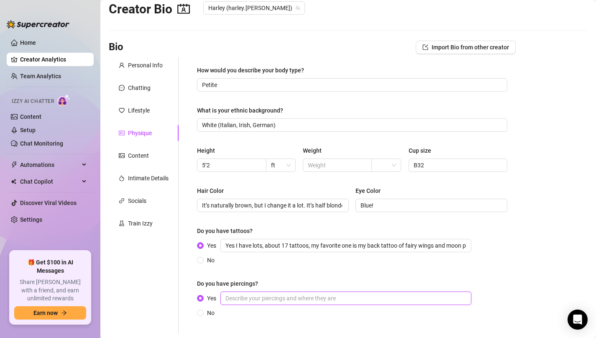
click at [245, 295] on input "Yes" at bounding box center [345, 297] width 251 height 13
paste input "Yes, [PERSON_NAME] and [MEDICAL_DATA]!"
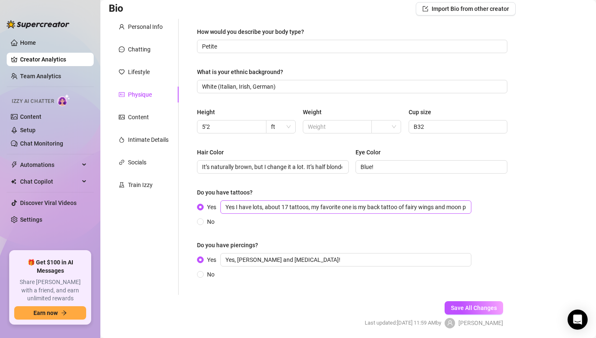
scroll to position [85, 0]
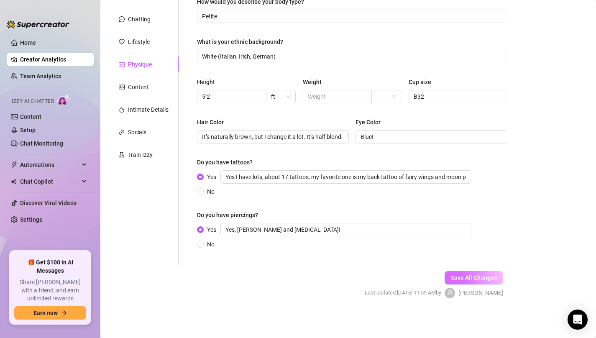
click at [470, 279] on span "Save All Changes" at bounding box center [474, 277] width 46 height 7
click at [432, 184] on div "Yes Yes I have lots, about 17 tattoos, my favorite one is my back tattoo of fai…" at bounding box center [336, 183] width 278 height 26
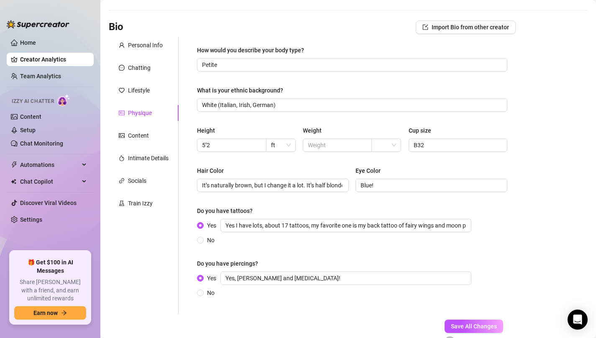
scroll to position [0, 0]
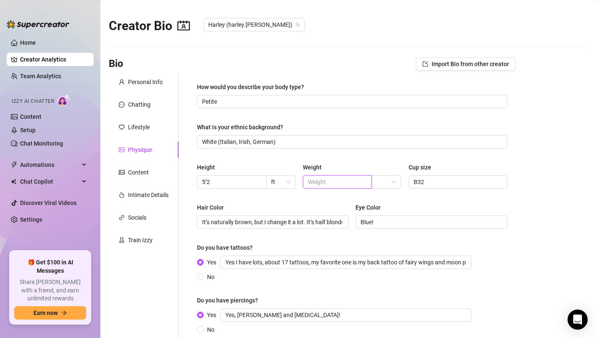
click at [322, 182] on input "text" at bounding box center [337, 181] width 58 height 9
click at [383, 182] on input "search" at bounding box center [382, 182] width 12 height 13
click at [399, 151] on div "How would you describe your body type? Petite What is your ethnic background? W…" at bounding box center [352, 211] width 310 height 259
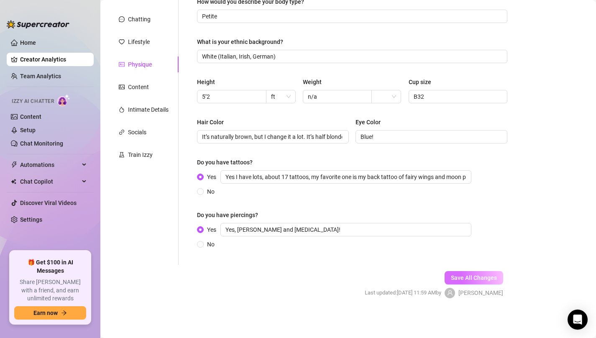
click at [454, 275] on span "Save All Changes" at bounding box center [474, 277] width 46 height 7
click at [135, 86] on div "Content" at bounding box center [138, 86] width 21 height 9
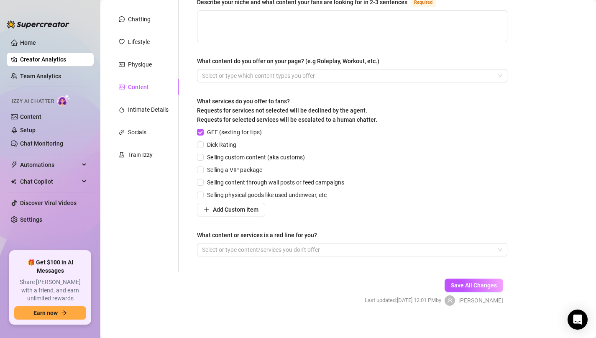
scroll to position [0, 0]
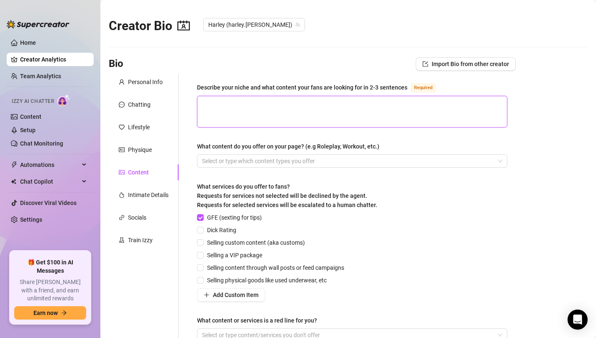
click at [275, 99] on textarea "Describe your niche and what content your fans are looking for in 2-3 sentences…" at bounding box center [351, 111] width 309 height 31
paste textarea "I’d say my niche is petite goth/alt girl. I like to take control, but if I’ve b…"
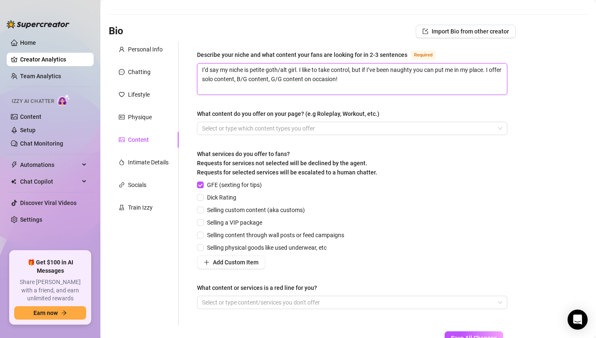
scroll to position [34, 0]
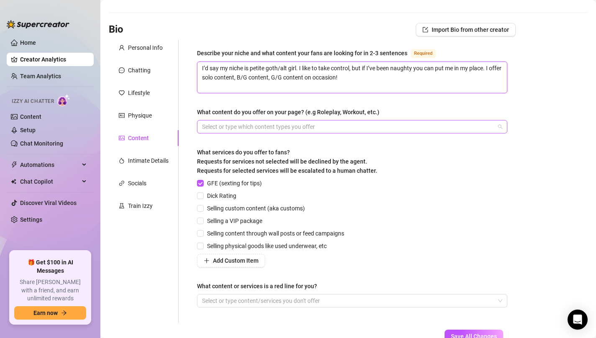
click at [250, 123] on div at bounding box center [348, 127] width 298 height 12
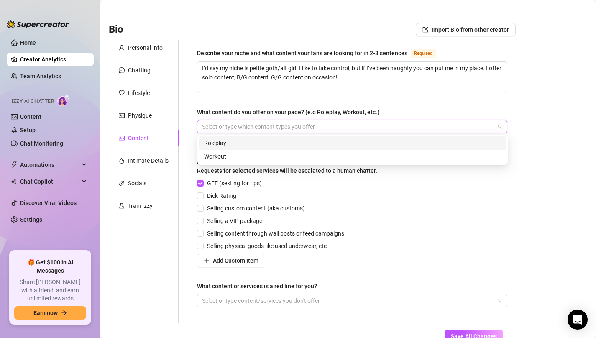
paste input "search"
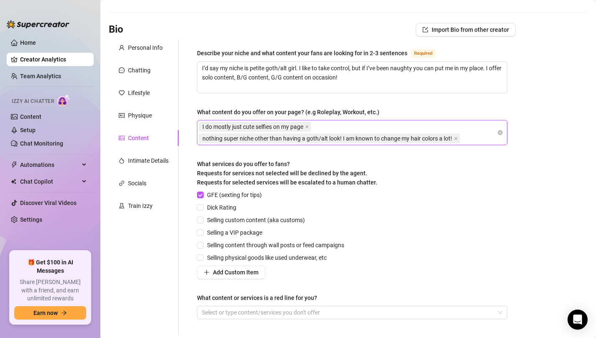
click at [412, 166] on div "What services do you offer to fans? Requests for services not selected will be …" at bounding box center [352, 174] width 310 height 31
click at [204, 207] on span "Dick Rating" at bounding box center [222, 207] width 36 height 9
click at [203, 207] on input "Dick Rating" at bounding box center [200, 207] width 6 height 6
click at [202, 220] on input "Selling custom content (aka customs)" at bounding box center [200, 220] width 6 height 6
click at [223, 194] on span "GFE (sexting for tips)" at bounding box center [234, 194] width 61 height 9
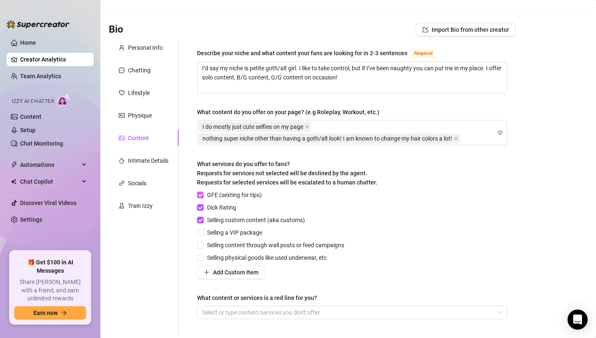
click at [203, 194] on input "GFE (sexting for tips)" at bounding box center [200, 195] width 6 height 6
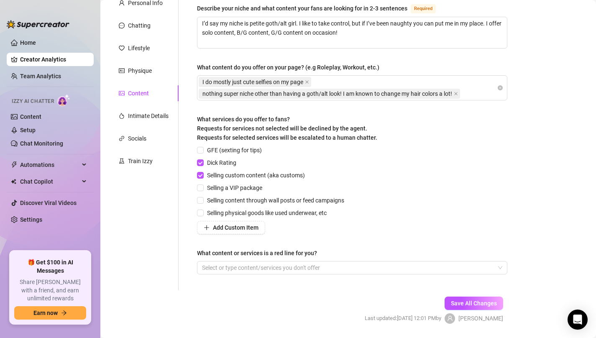
scroll to position [104, 0]
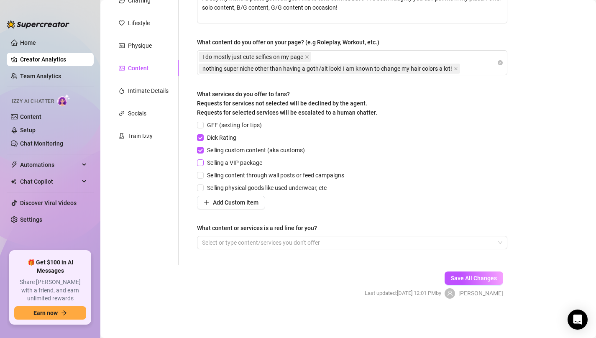
click at [233, 161] on span "Selling a VIP package" at bounding box center [235, 162] width 62 height 9
click at [203, 161] on input "Selling a VIP package" at bounding box center [200, 162] width 6 height 6
click at [201, 125] on input "GFE (sexting for tips)" at bounding box center [200, 125] width 6 height 6
click at [447, 243] on div at bounding box center [348, 243] width 298 height 12
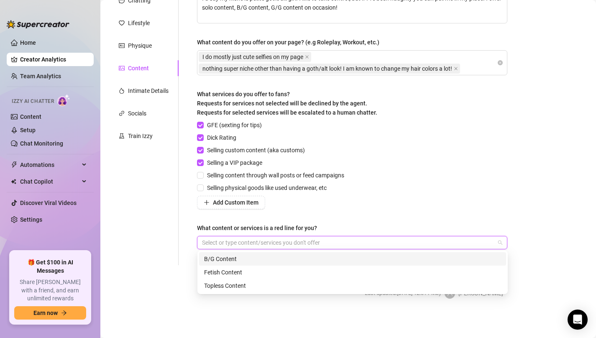
click at [467, 192] on div "GFE (sexting for tips) Dick Rating Selling custom content (aka customs) Selling…" at bounding box center [352, 164] width 310 height 89
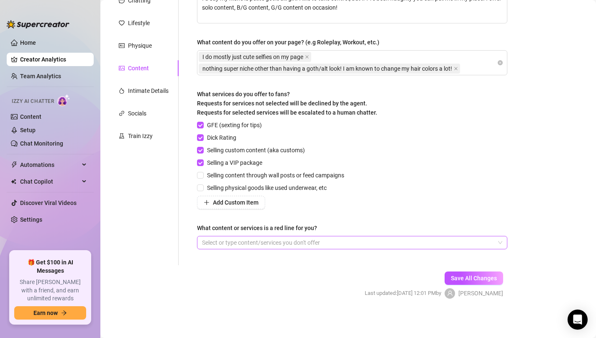
click at [371, 242] on div at bounding box center [348, 243] width 298 height 12
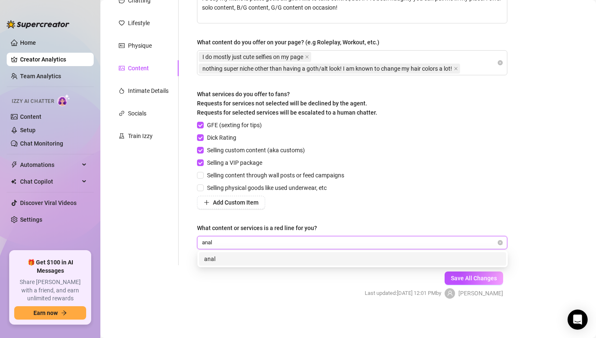
click at [233, 258] on div "anal" at bounding box center [352, 258] width 297 height 9
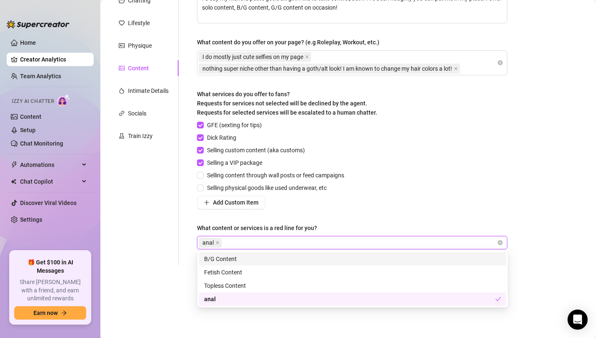
click at [440, 199] on div "GFE (sexting for tips) Dick Rating Selling custom content (aka customs) Selling…" at bounding box center [352, 164] width 310 height 89
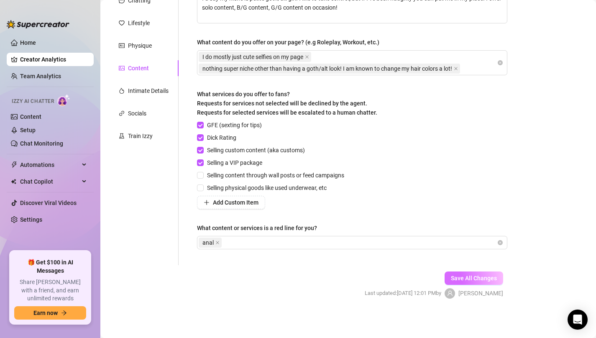
click at [478, 281] on button "Save All Changes" at bounding box center [474, 277] width 59 height 13
click at [138, 84] on div "Intimate Details" at bounding box center [144, 91] width 70 height 16
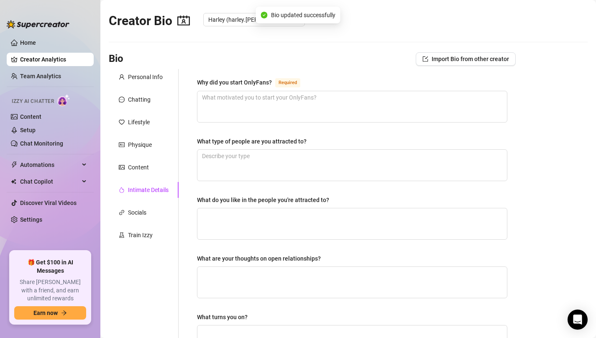
scroll to position [0, 0]
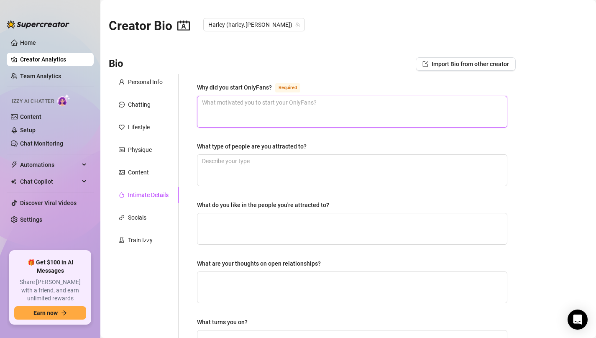
click at [289, 111] on textarea "Why did you start OnlyFans? Required" at bounding box center [351, 111] width 309 height 31
click at [258, 110] on textarea "Why did you start OnlyFans? Required" at bounding box center [351, 111] width 309 height 31
paste textarea "I’ve always enjoyed sex work, I used to be a dancer/stripper but ever since dis…"
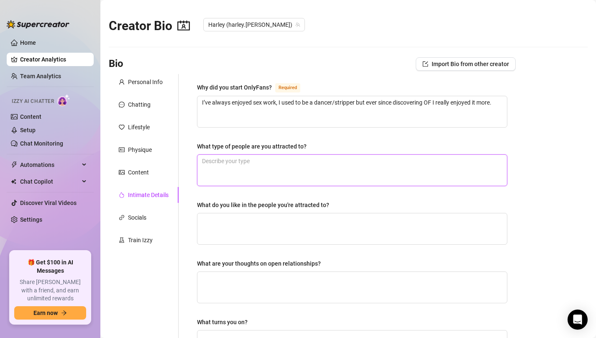
click at [257, 165] on textarea "What type of people are you attracted to?" at bounding box center [351, 170] width 309 height 31
paste textarea "It depends on personality, but my physical type is darker skin, darker hair, cu…"
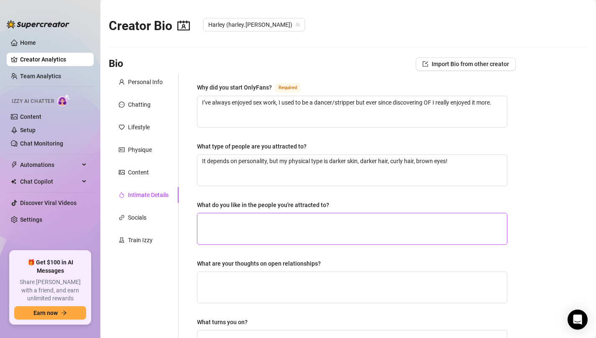
click at [247, 230] on textarea "What do you like in the people you're attracted to?" at bounding box center [351, 228] width 309 height 31
click at [236, 225] on textarea "What do you like in the people you're attracted to?" at bounding box center [351, 228] width 309 height 31
paste textarea "I love people who are outgoing and charismatic."
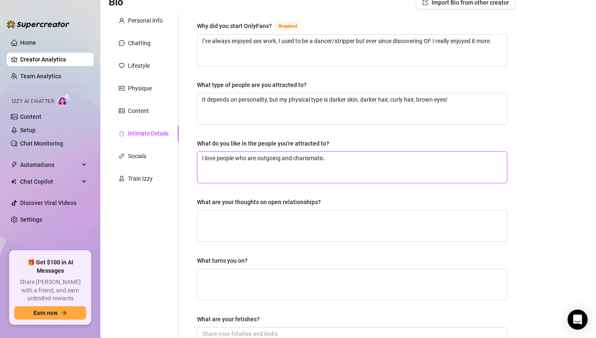
scroll to position [65, 0]
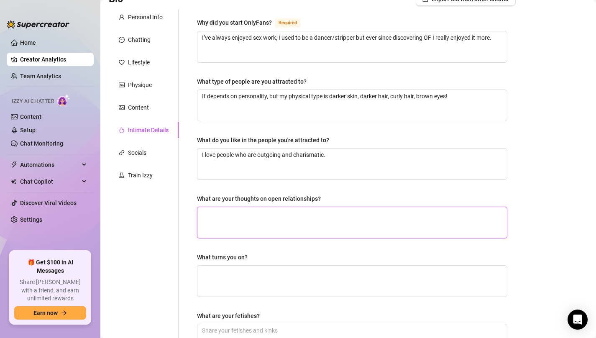
click at [243, 222] on textarea "What are your thoughts on open relationships?" at bounding box center [351, 222] width 309 height 31
click at [247, 216] on textarea "What are your thoughts on open relationships?" at bounding box center [351, 222] width 309 height 31
paste textarea "I personally wouldn’t be in one because I’m very protective of who I love, but …"
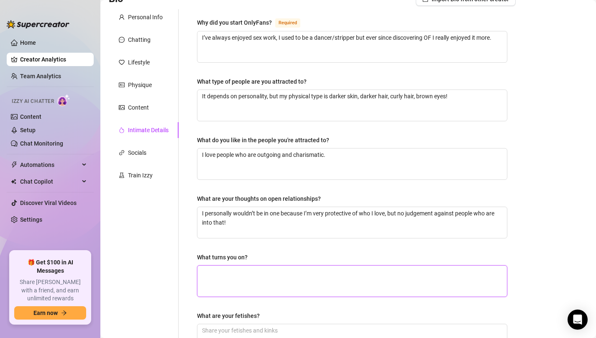
click at [226, 275] on textarea "What turns you on?" at bounding box center [351, 281] width 309 height 31
paste textarea "I love attention and being touched!"
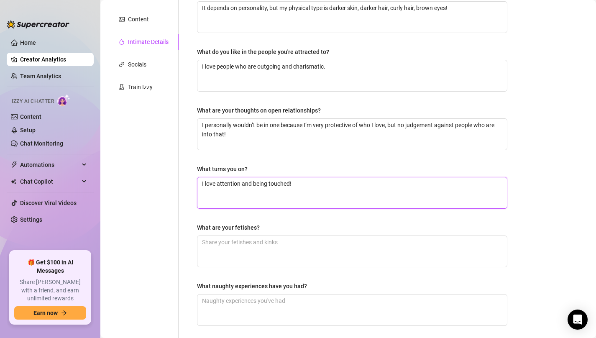
scroll to position [155, 0]
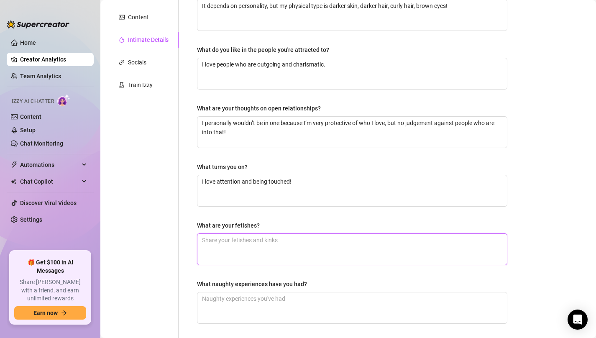
click at [242, 253] on textarea "What are your fetishes?" at bounding box center [351, 249] width 309 height 31
click at [235, 245] on textarea "What are your fetishes?" at bounding box center [351, 249] width 309 height 31
paste textarea "I’m kinda into public sex, but without getting caught or being seen!"
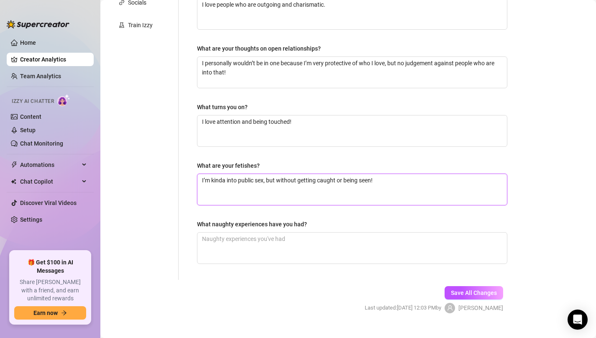
scroll to position [216, 0]
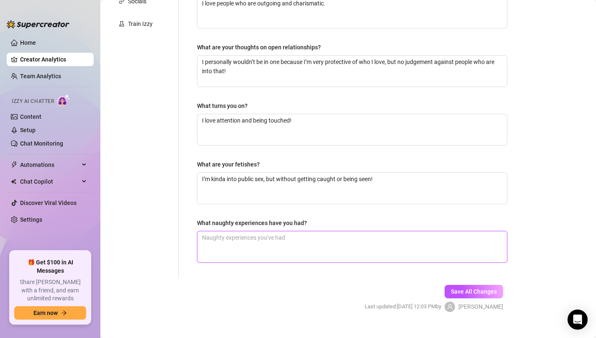
click at [244, 243] on textarea "What naughty experiences have you had?" at bounding box center [351, 246] width 309 height 31
click at [463, 293] on span "Save All Changes" at bounding box center [474, 291] width 46 height 7
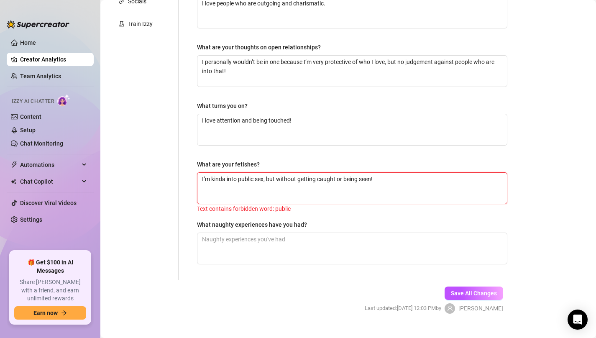
click at [245, 179] on textarea "I’m kinda into public sex, but without getting caught or being seen!" at bounding box center [351, 188] width 309 height 31
click at [248, 178] on textarea "I’m kinda into public sex, but without getting caught or being seen!" at bounding box center [351, 188] width 309 height 31
click at [243, 179] on textarea "I’m kinda into public sex, but without getting caught or being seen!" at bounding box center [351, 188] width 309 height 31
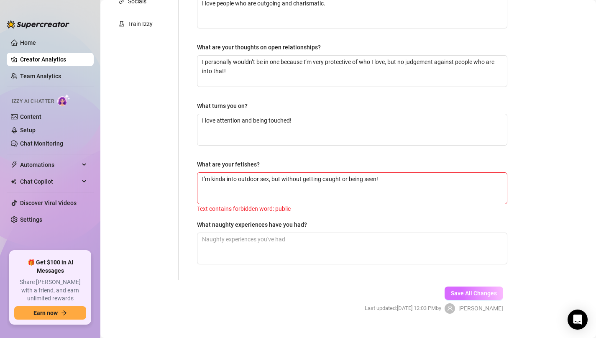
click at [464, 286] on button "Save All Changes" at bounding box center [474, 292] width 59 height 13
click at [249, 179] on textarea "I’m kinda into outdoor sex, but without getting caught or being seen!" at bounding box center [351, 188] width 309 height 31
click at [472, 295] on span "Save All Changes" at bounding box center [474, 293] width 46 height 7
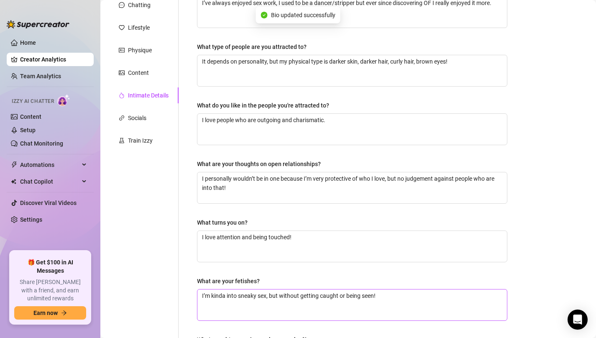
scroll to position [83, 0]
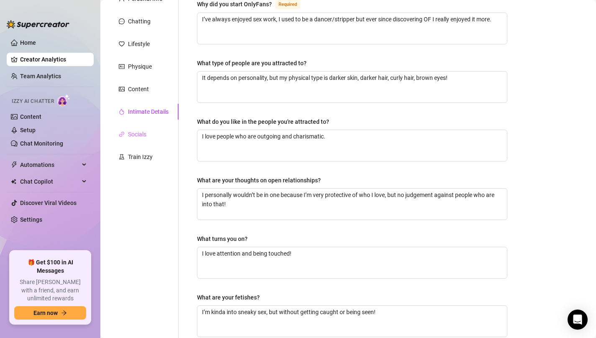
click at [138, 139] on div "Socials" at bounding box center [144, 134] width 70 height 16
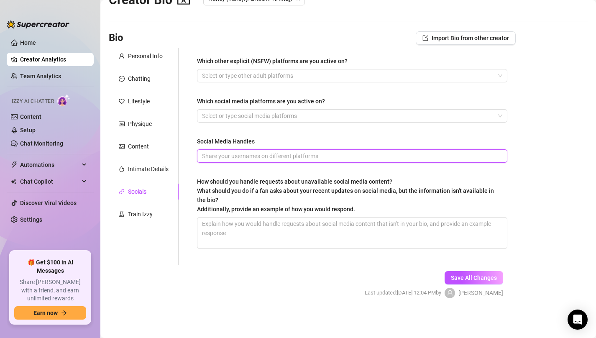
click at [257, 153] on input "Social Media Handles" at bounding box center [351, 155] width 299 height 9
paste input "@harleyyfayye is my Instagram and my TikTok"
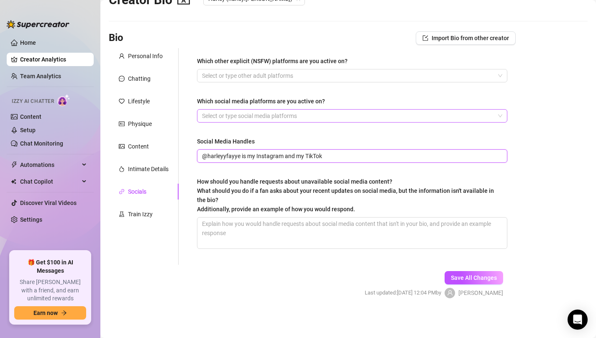
click at [300, 115] on div at bounding box center [348, 116] width 298 height 12
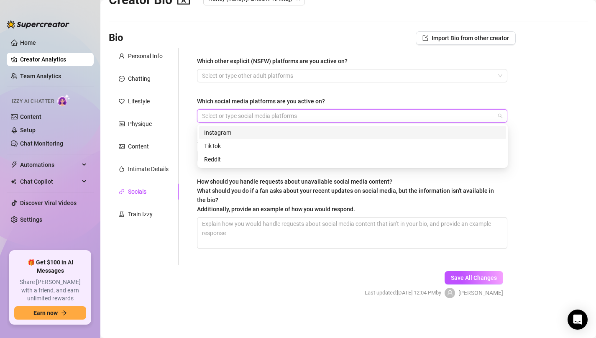
click at [265, 135] on div "Instagram" at bounding box center [352, 132] width 297 height 9
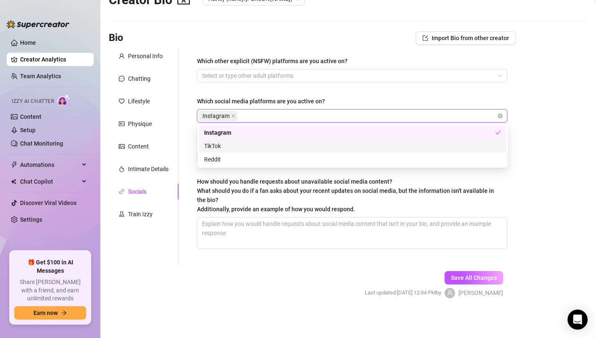
click at [259, 145] on div "TikTok" at bounding box center [352, 145] width 297 height 9
click at [406, 83] on div "Which other explicit (NSFW) platforms are you active on? Select or type other a…" at bounding box center [352, 156] width 310 height 200
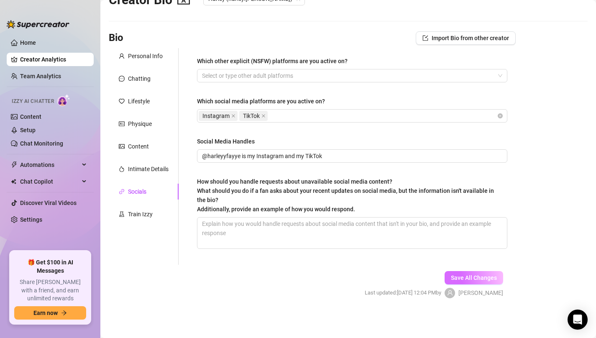
click at [463, 284] on button "Save All Changes" at bounding box center [474, 277] width 59 height 13
click at [471, 280] on span "Save All Changes" at bounding box center [474, 277] width 46 height 7
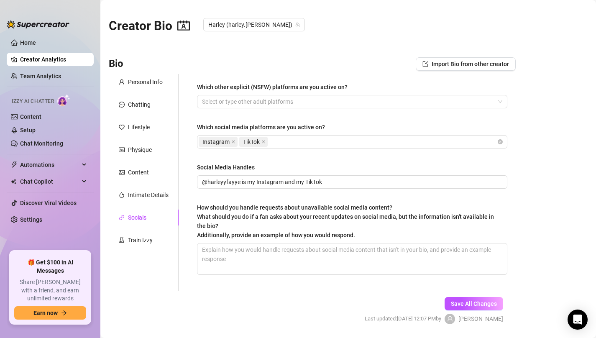
click at [130, 156] on div "Physique" at bounding box center [144, 150] width 70 height 16
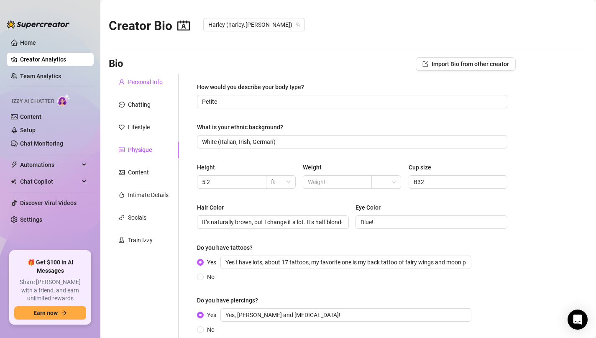
click at [142, 79] on div "Personal Info" at bounding box center [145, 81] width 35 height 9
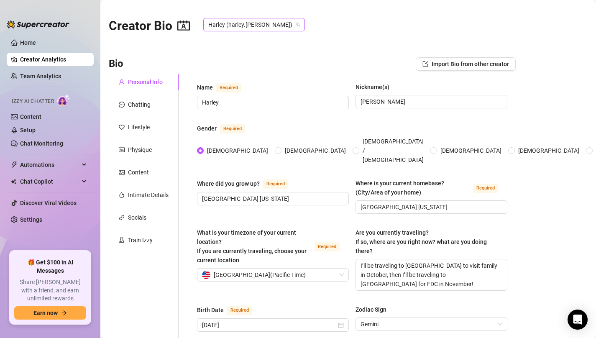
click at [260, 19] on span "Harley (harley.[PERSON_NAME])" at bounding box center [254, 24] width 92 height 13
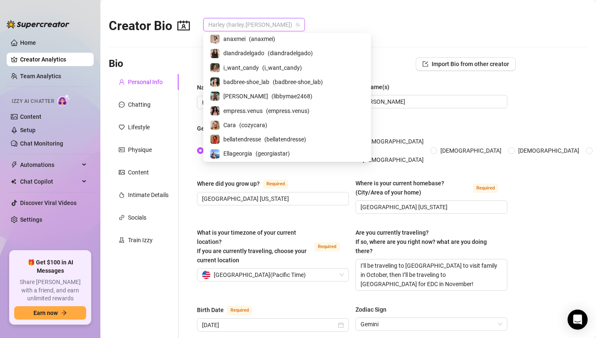
scroll to position [154, 0]
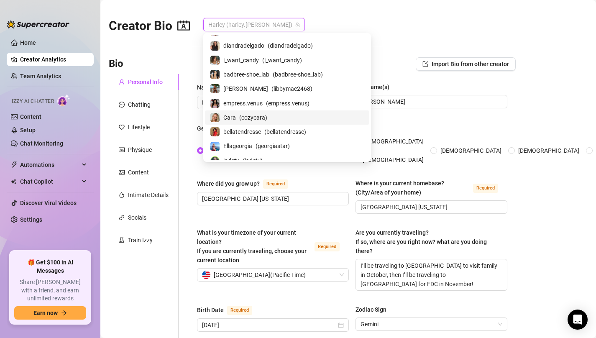
click at [248, 114] on span "( cozycara )" at bounding box center [253, 117] width 28 height 9
